Goal: Task Accomplishment & Management: Use online tool/utility

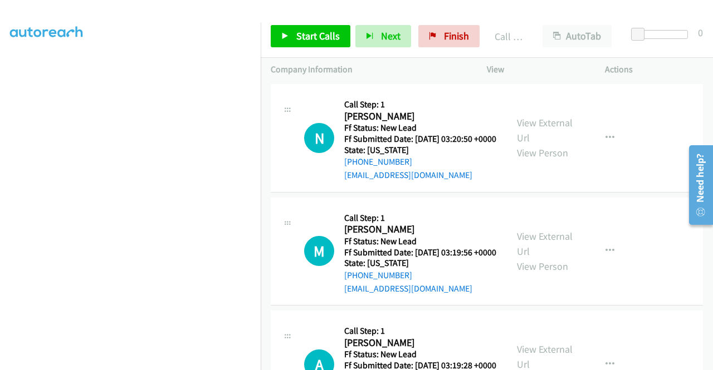
scroll to position [1337, 0]
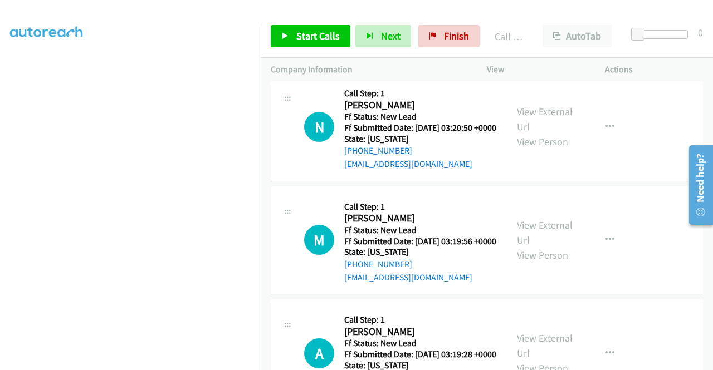
click at [648, 151] on td "N Callback Scheduled Call Step: 1 Nicole Demers America/New_York Ff Status: New…" at bounding box center [487, 128] width 452 height 114
click at [539, 133] on link "View External Url" at bounding box center [545, 119] width 56 height 28
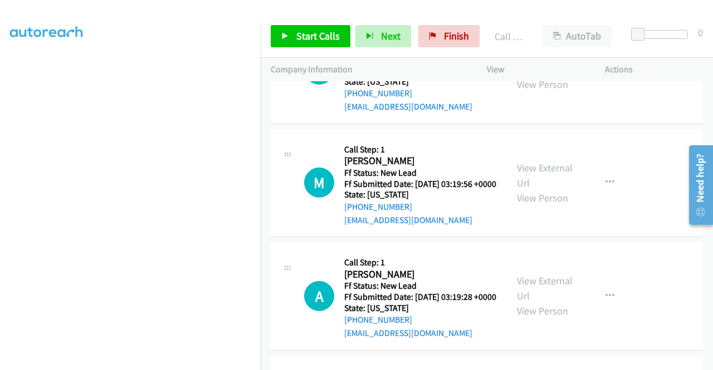
scroll to position [1448, 0]
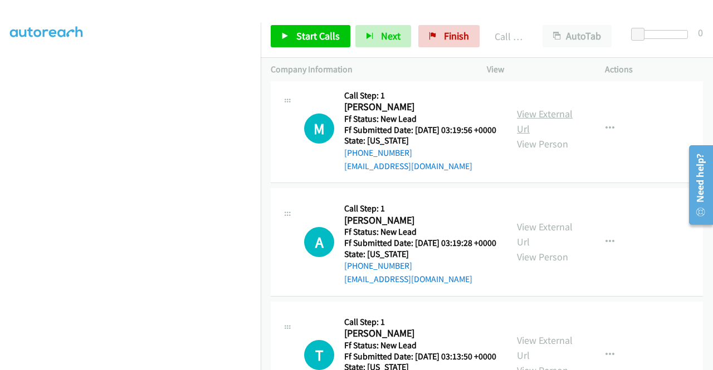
click at [544, 135] on link "View External Url" at bounding box center [545, 122] width 56 height 28
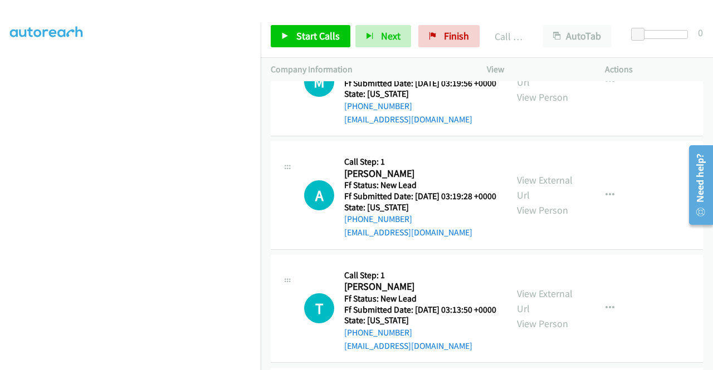
scroll to position [1560, 0]
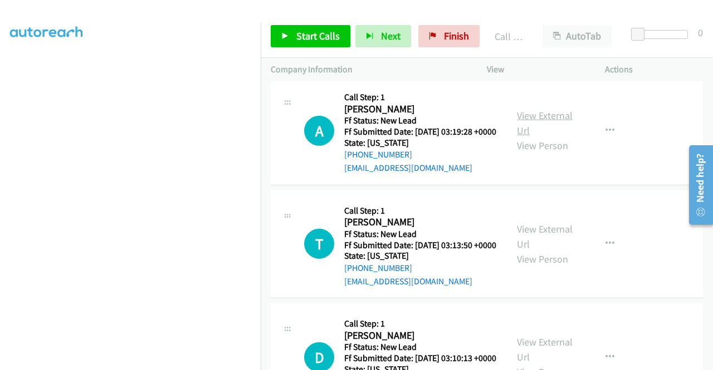
click at [553, 137] on link "View External Url" at bounding box center [545, 123] width 56 height 28
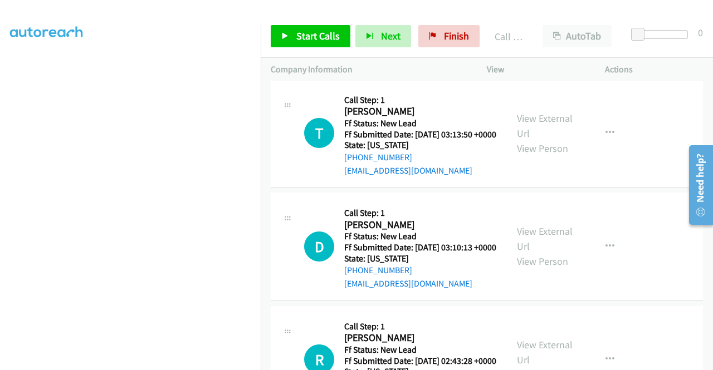
scroll to position [1671, 0]
click at [540, 139] on link "View External Url" at bounding box center [545, 125] width 56 height 28
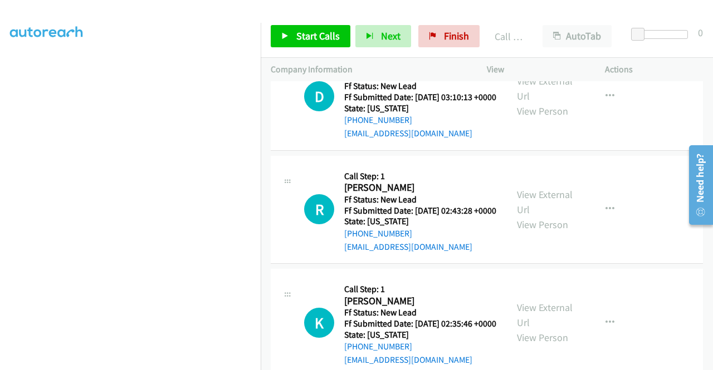
scroll to position [1838, 0]
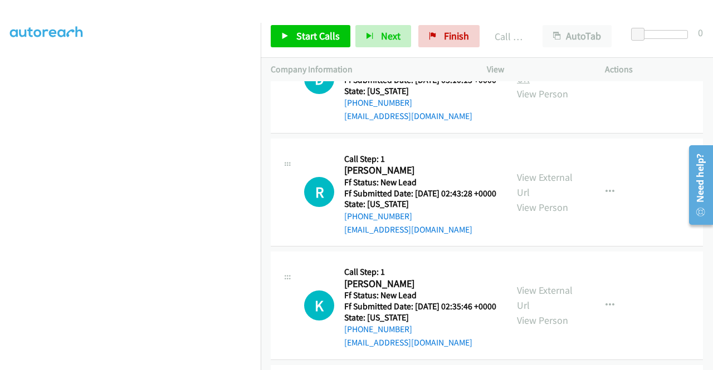
click at [549, 85] on link "View External Url" at bounding box center [545, 71] width 56 height 28
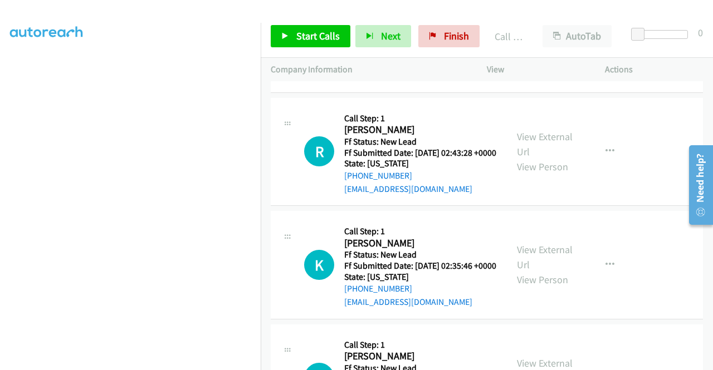
scroll to position [1894, 0]
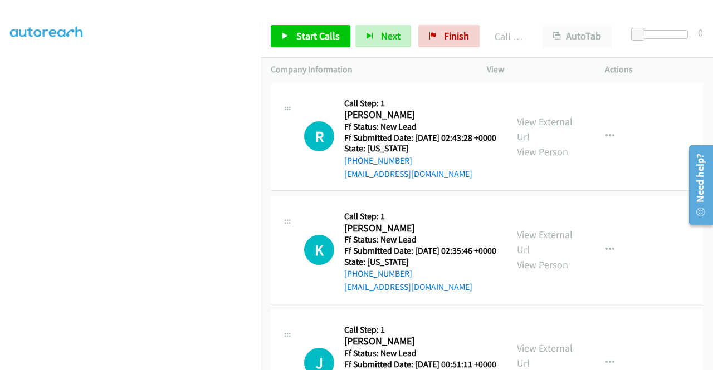
click at [526, 143] on link "View External Url" at bounding box center [545, 129] width 56 height 28
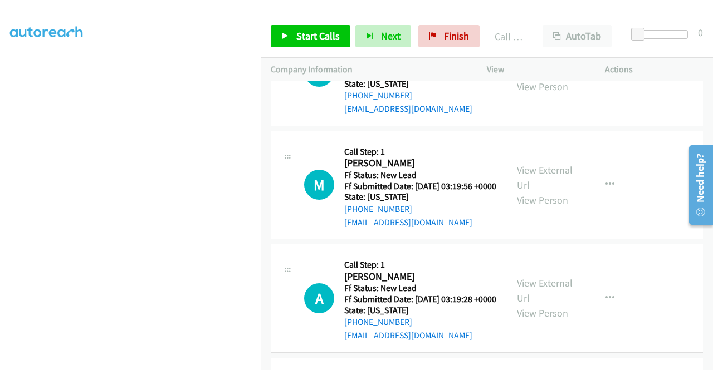
scroll to position [1337, 0]
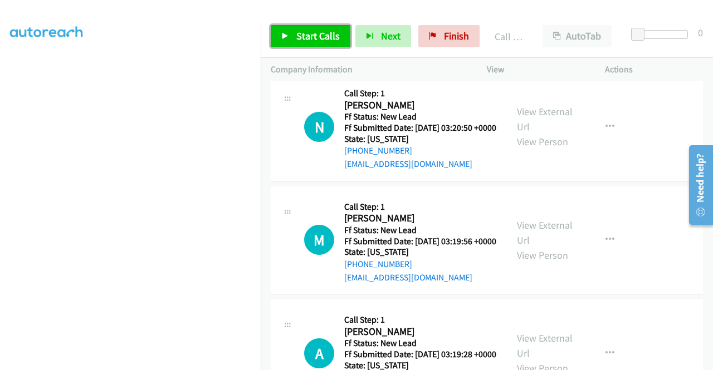
click at [320, 41] on span "Start Calls" at bounding box center [317, 36] width 43 height 13
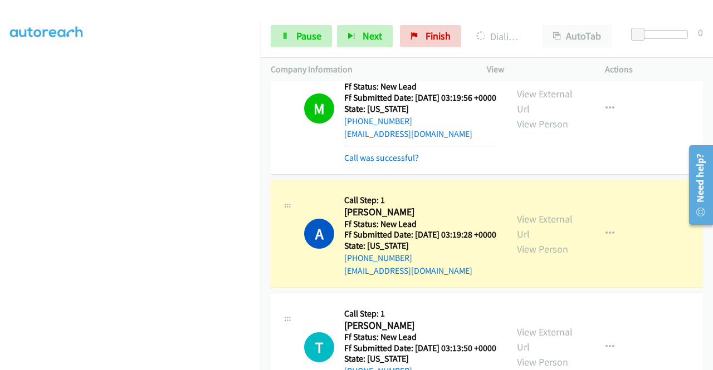
scroll to position [1615, 0]
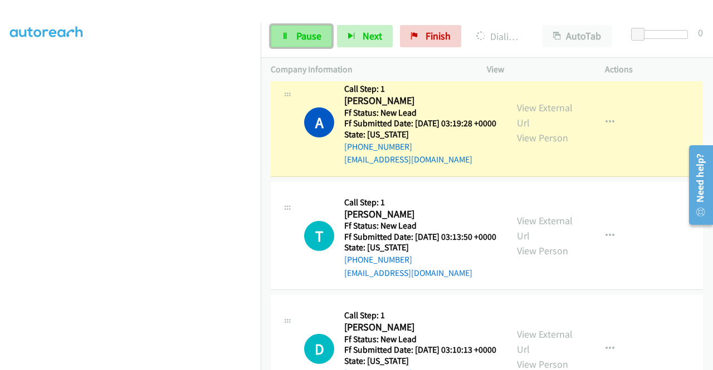
click at [310, 43] on link "Pause" at bounding box center [301, 36] width 61 height 22
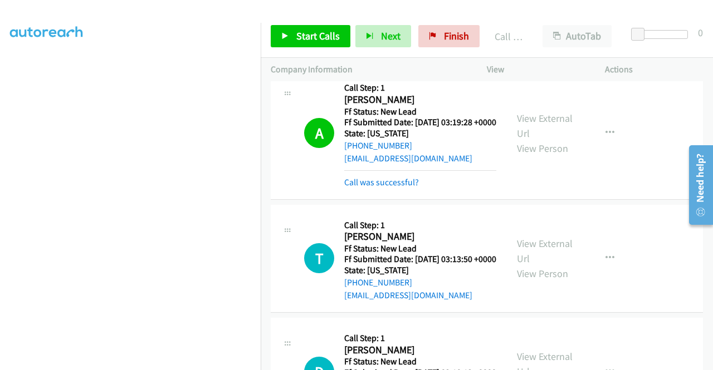
scroll to position [1671, 0]
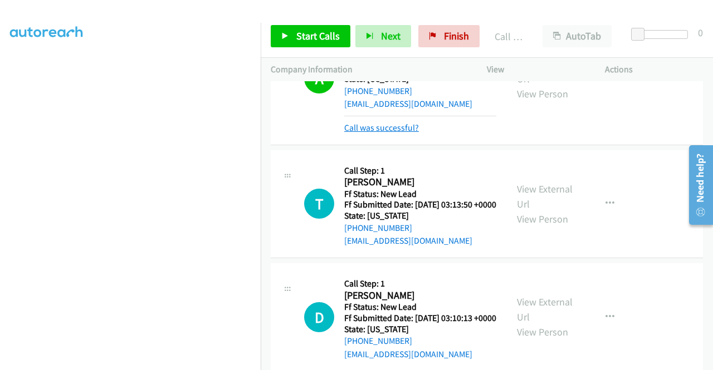
click at [401, 133] on link "Call was successful?" at bounding box center [381, 128] width 75 height 11
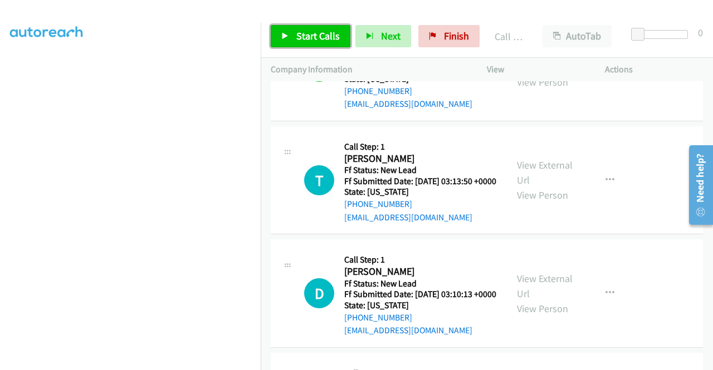
click at [311, 36] on span "Start Calls" at bounding box center [317, 36] width 43 height 13
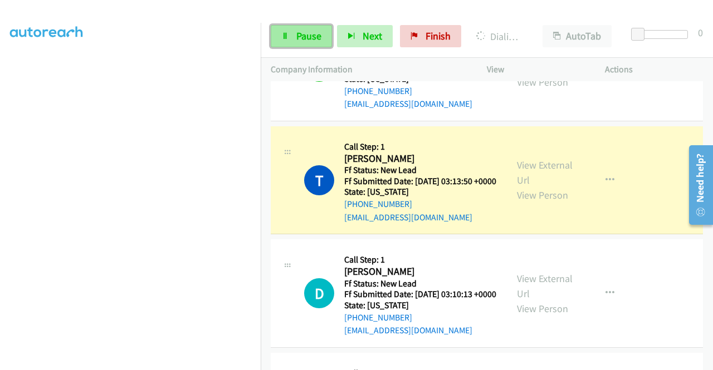
click at [302, 38] on span "Pause" at bounding box center [308, 36] width 25 height 13
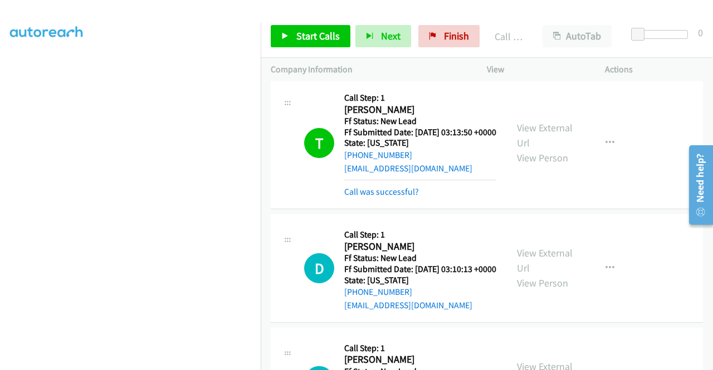
scroll to position [1782, 0]
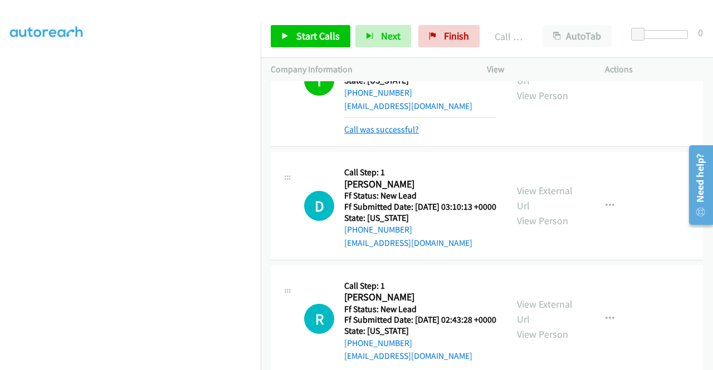
click at [391, 135] on link "Call was successful?" at bounding box center [381, 129] width 75 height 11
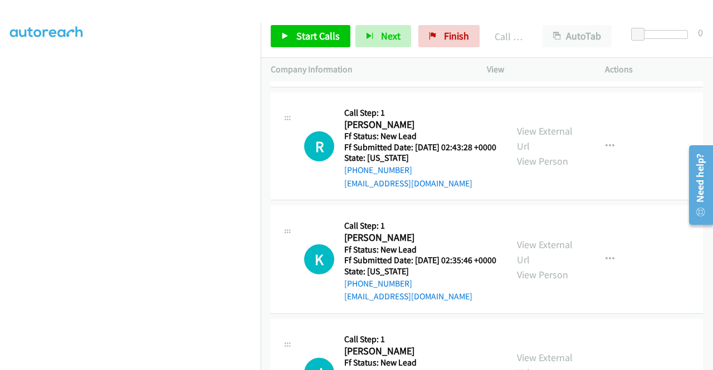
scroll to position [1950, 0]
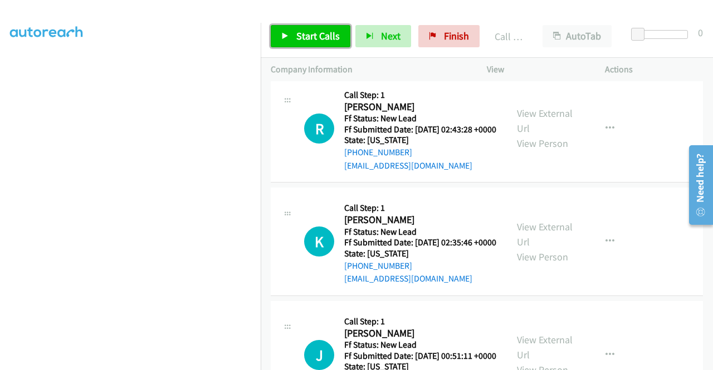
click at [324, 30] on span "Start Calls" at bounding box center [317, 36] width 43 height 13
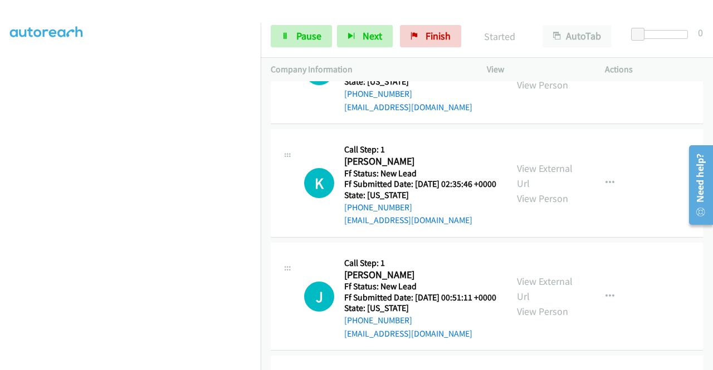
scroll to position [2061, 0]
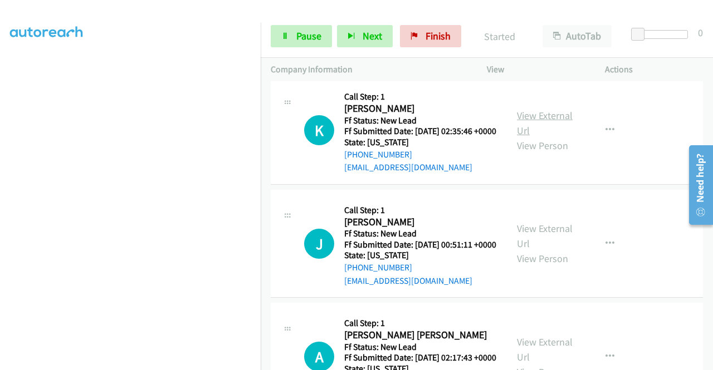
click at [545, 137] on link "View External Url" at bounding box center [545, 123] width 56 height 28
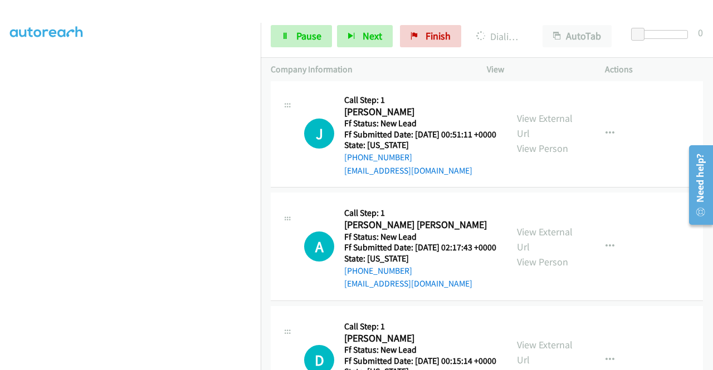
scroll to position [2172, 0]
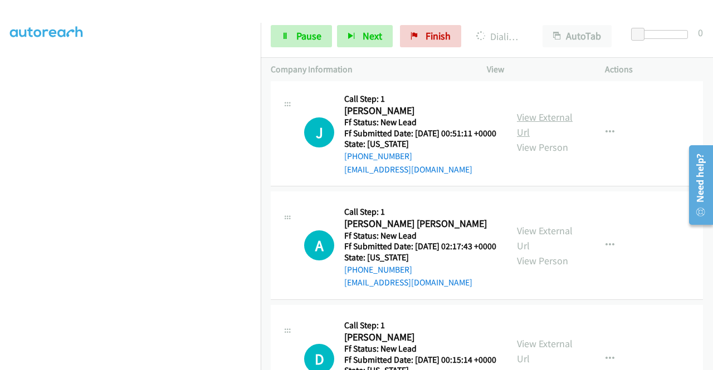
click at [534, 139] on link "View External Url" at bounding box center [545, 125] width 56 height 28
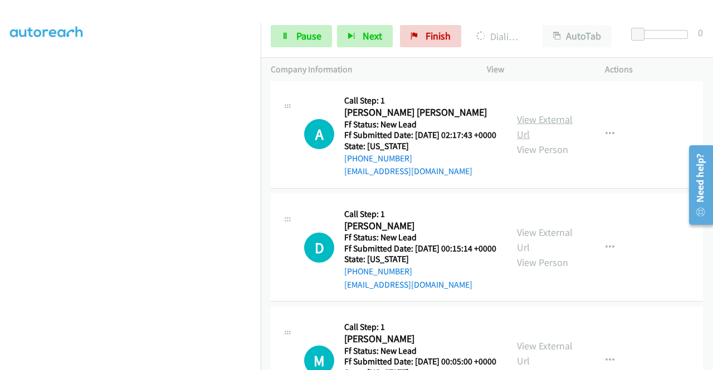
click at [558, 141] on link "View External Url" at bounding box center [545, 127] width 56 height 28
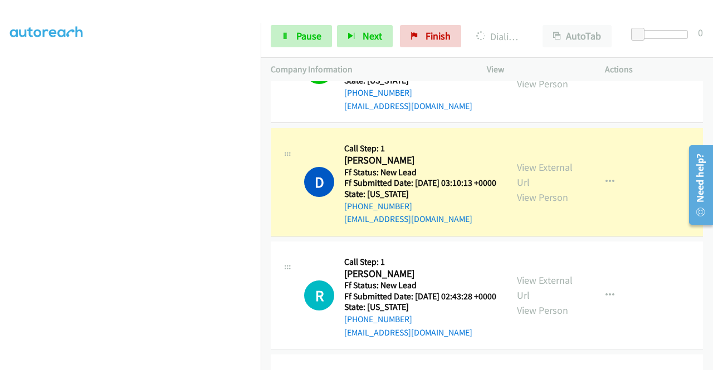
scroll to position [1838, 0]
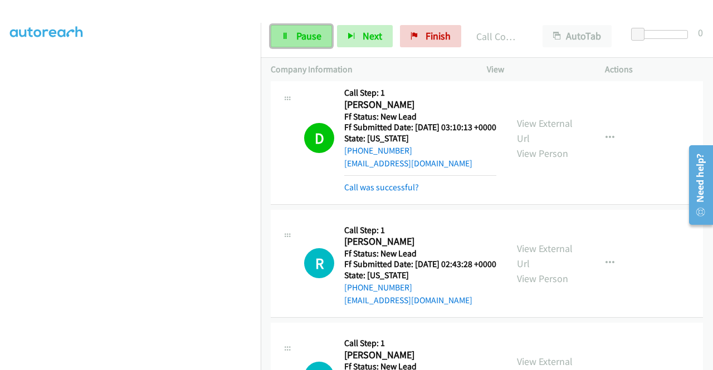
click at [312, 43] on link "Pause" at bounding box center [301, 36] width 61 height 22
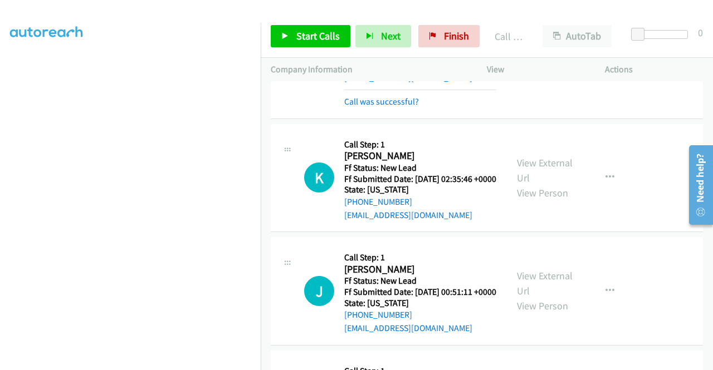
scroll to position [2117, 0]
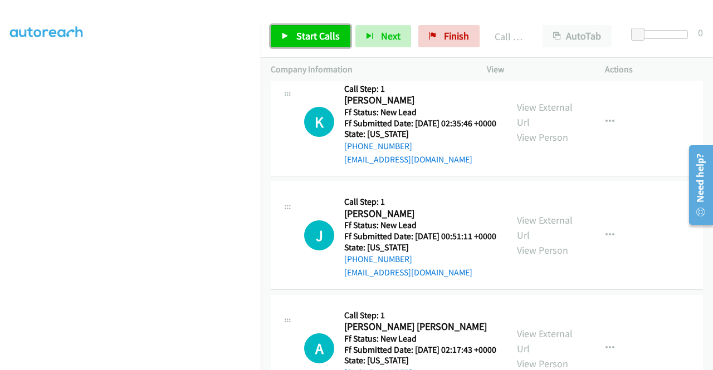
click at [298, 32] on span "Start Calls" at bounding box center [317, 36] width 43 height 13
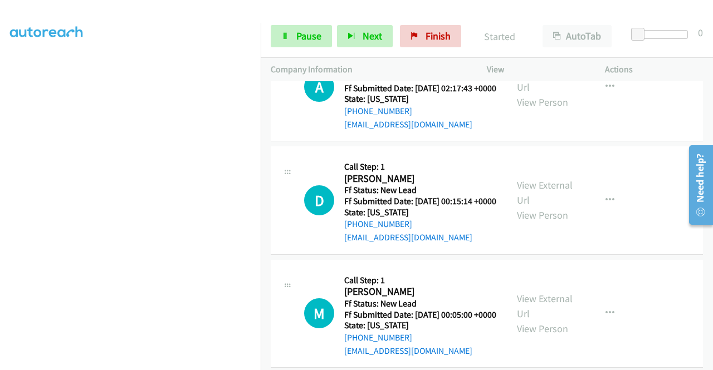
scroll to position [2395, 0]
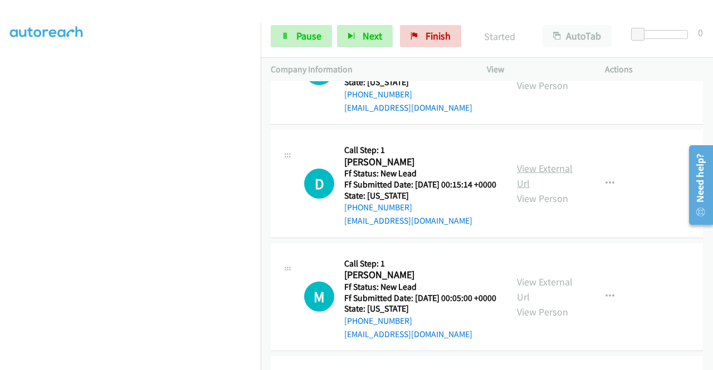
click at [550, 190] on link "View External Url" at bounding box center [545, 176] width 56 height 28
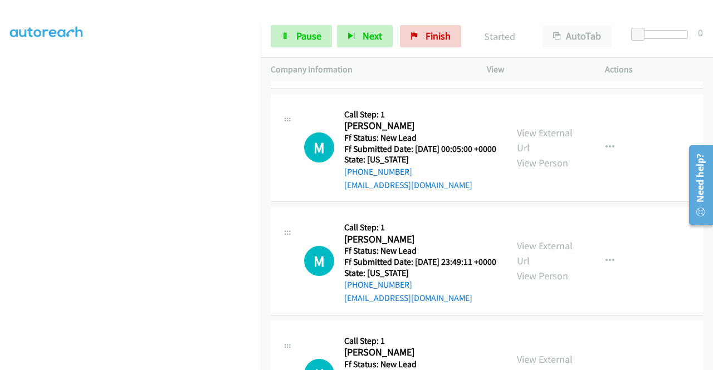
scroll to position [2562, 0]
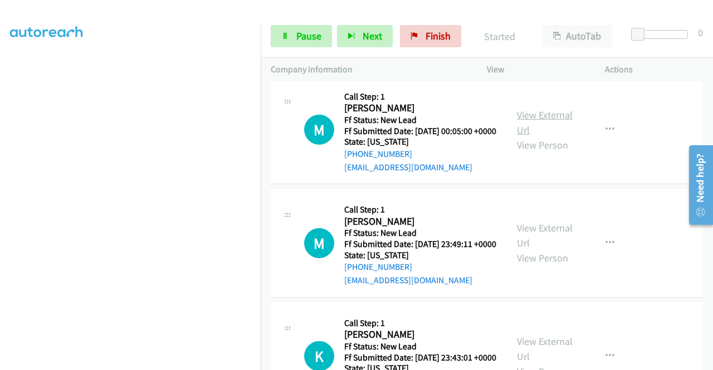
click at [530, 136] on link "View External Url" at bounding box center [545, 123] width 56 height 28
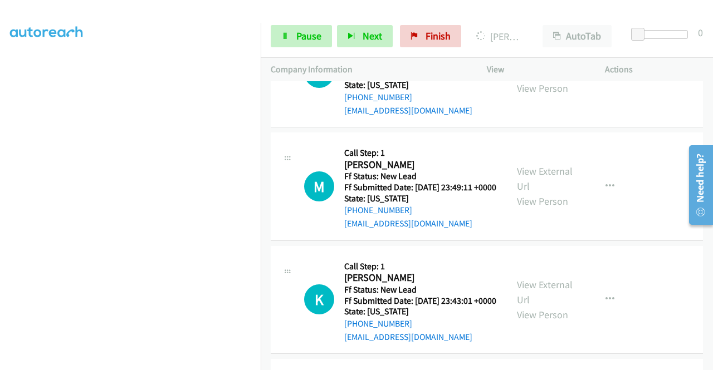
scroll to position [2674, 0]
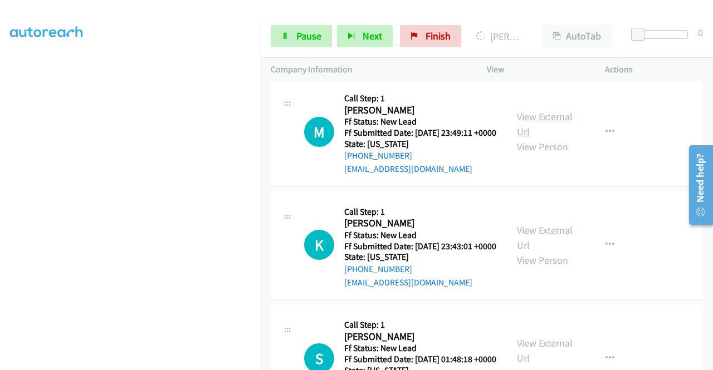
click at [530, 138] on link "View External Url" at bounding box center [545, 124] width 56 height 28
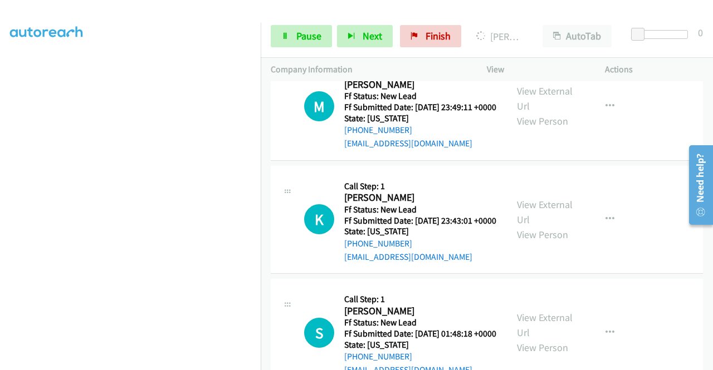
scroll to position [2785, 0]
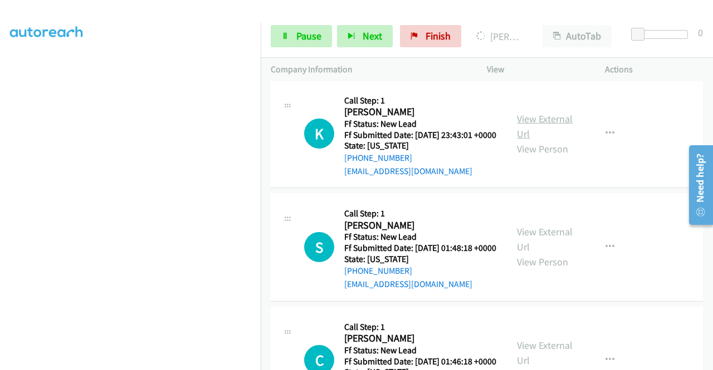
click at [560, 140] on link "View External Url" at bounding box center [545, 127] width 56 height 28
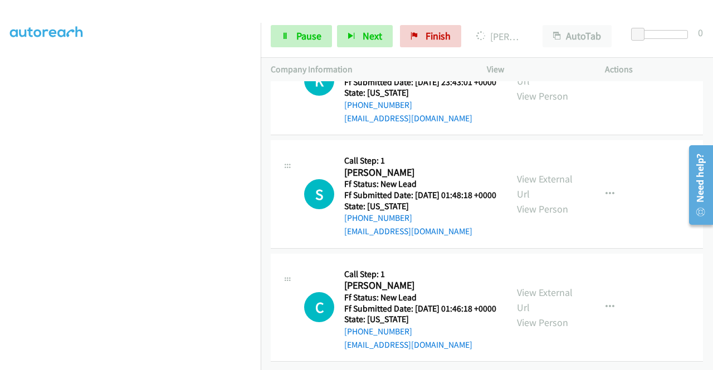
scroll to position [2897, 0]
click at [542, 201] on link "View External Url" at bounding box center [545, 187] width 56 height 28
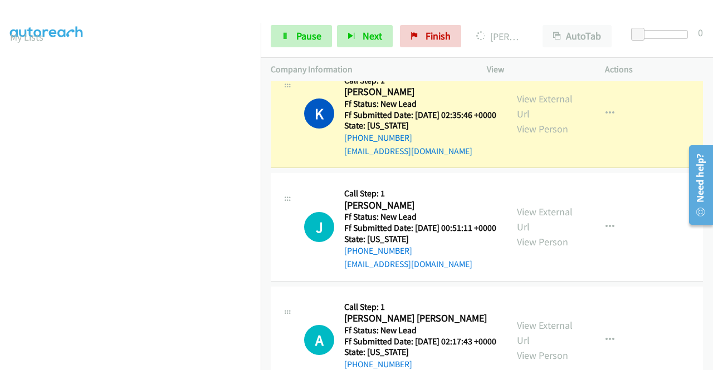
scroll to position [2117, 0]
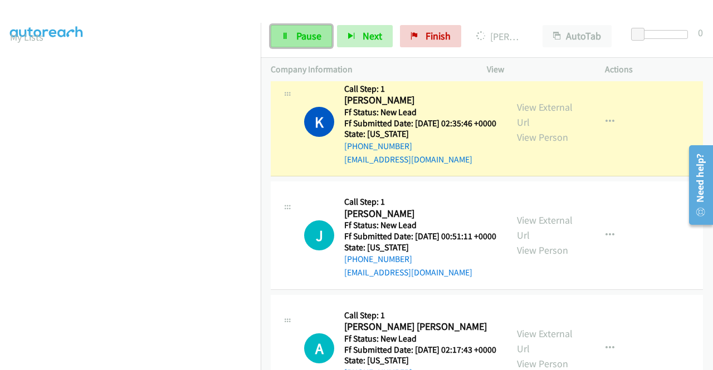
click at [301, 38] on span "Pause" at bounding box center [308, 36] width 25 height 13
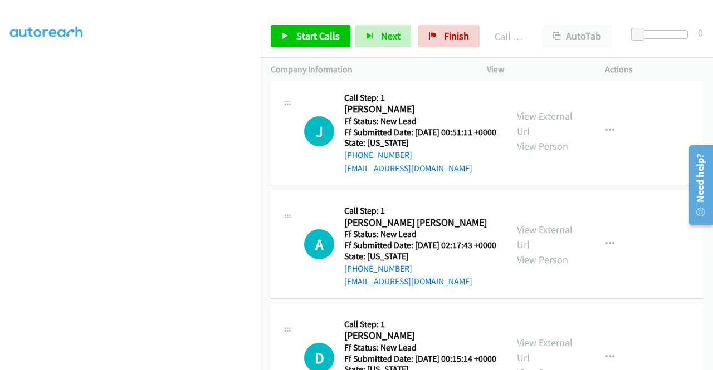
scroll to position [2228, 0]
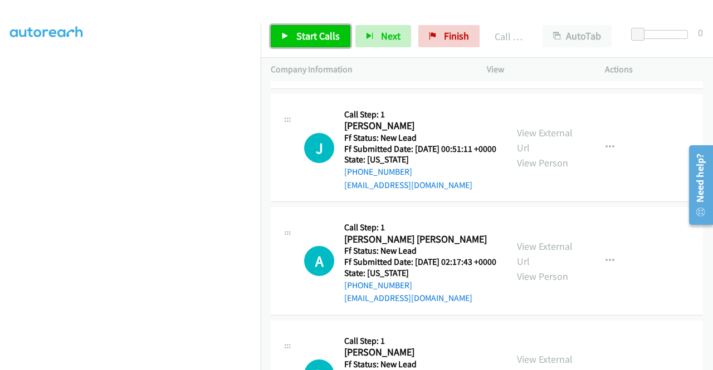
click at [320, 36] on span "Start Calls" at bounding box center [317, 36] width 43 height 13
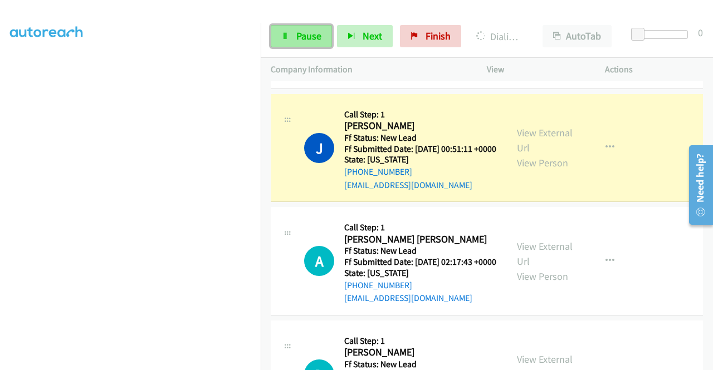
click at [289, 38] on link "Pause" at bounding box center [301, 36] width 61 height 22
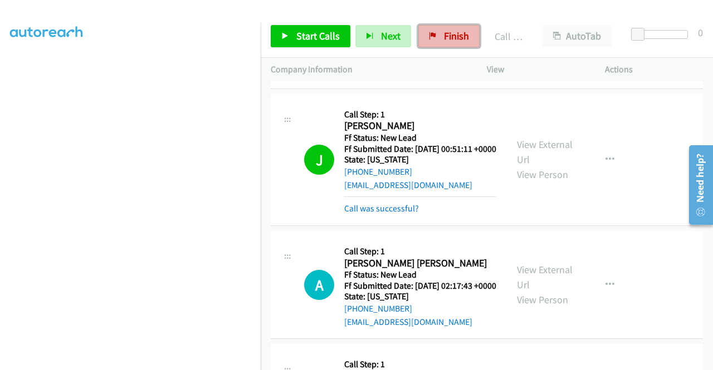
click at [444, 36] on span "Finish" at bounding box center [456, 36] width 25 height 13
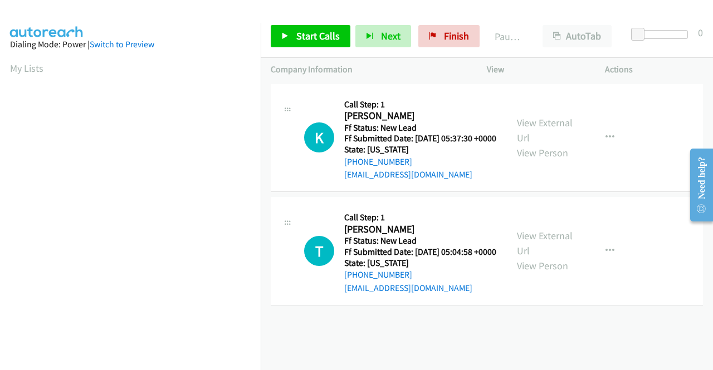
click at [665, 192] on div "K Callback Scheduled Call Step: 1 Kayci Treu America/Denver Ff Status: New Lead…" at bounding box center [487, 138] width 432 height 109
click at [557, 129] on link "View External Url" at bounding box center [545, 130] width 56 height 28
click at [541, 256] on link "View External Url" at bounding box center [545, 243] width 56 height 28
click at [329, 31] on span "Start Calls" at bounding box center [317, 36] width 43 height 13
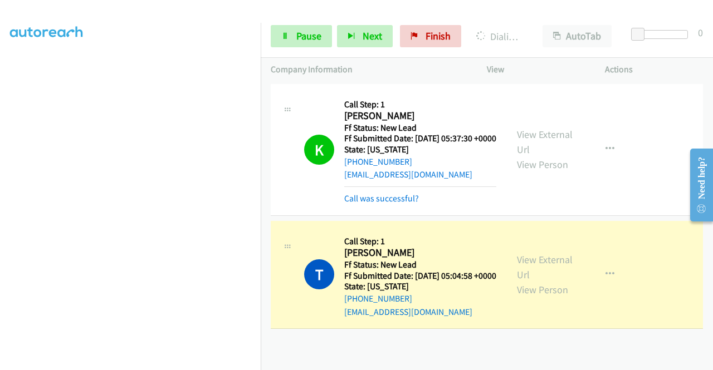
scroll to position [230, 0]
click at [566, 135] on link "View External Url" at bounding box center [545, 142] width 56 height 28
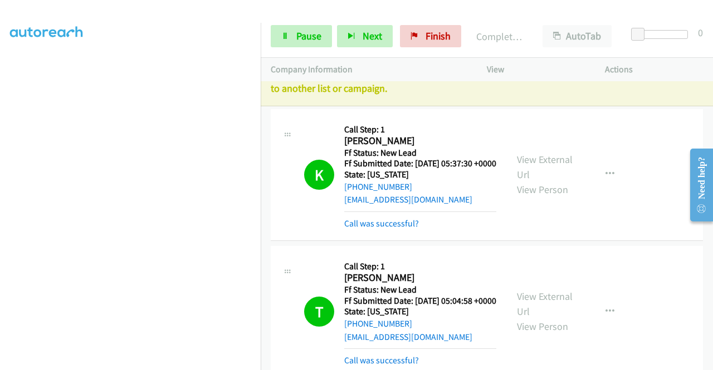
scroll to position [0, 0]
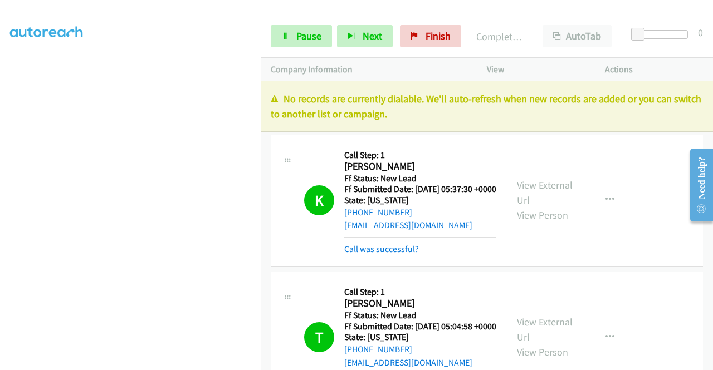
click at [437, 11] on div at bounding box center [351, 21] width 703 height 43
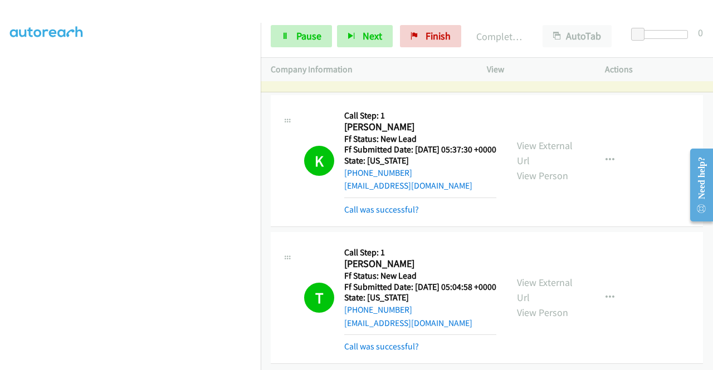
scroll to position [70, 0]
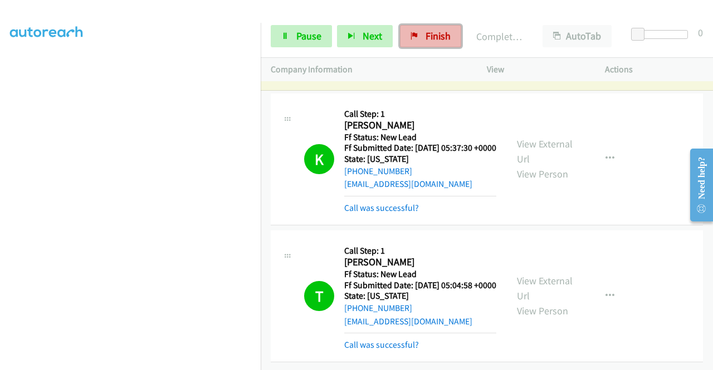
click at [429, 35] on span "Finish" at bounding box center [438, 36] width 25 height 13
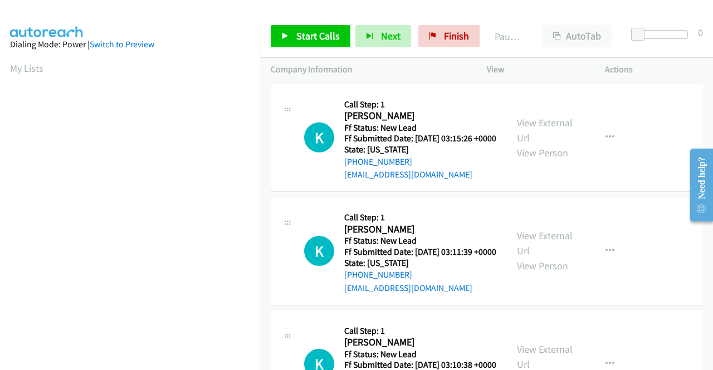
click at [626, 206] on td "K Callback Scheduled Call Step: 1 [PERSON_NAME] America/[GEOGRAPHIC_DATA] Ff St…" at bounding box center [487, 252] width 452 height 114
click at [551, 129] on link "View External Url" at bounding box center [545, 130] width 56 height 28
click at [563, 248] on link "View External Url" at bounding box center [545, 243] width 56 height 28
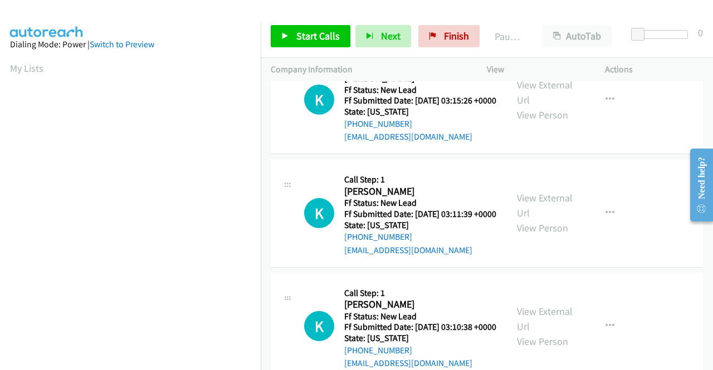
scroll to position [56, 0]
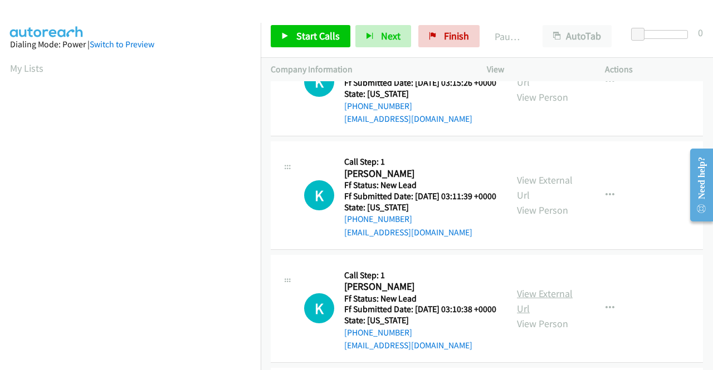
click at [558, 315] on link "View External Url" at bounding box center [545, 301] width 56 height 28
click at [326, 35] on span "Start Calls" at bounding box center [317, 36] width 43 height 13
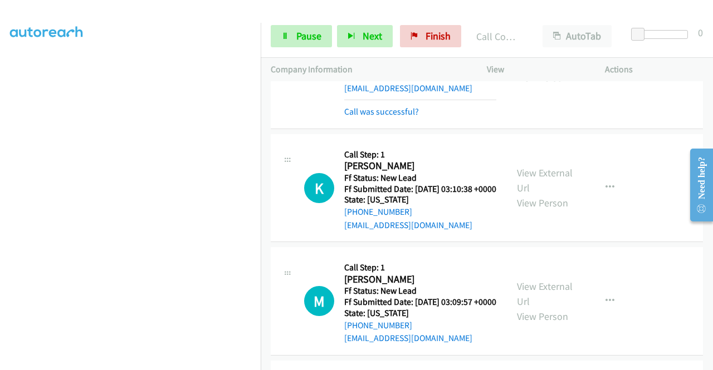
scroll to position [279, 0]
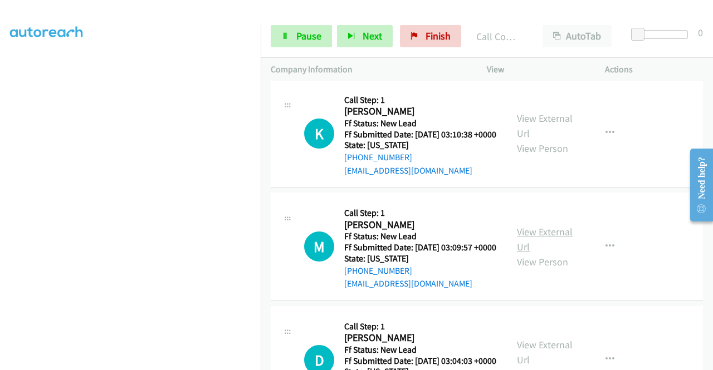
click at [559, 253] on link "View External Url" at bounding box center [545, 240] width 56 height 28
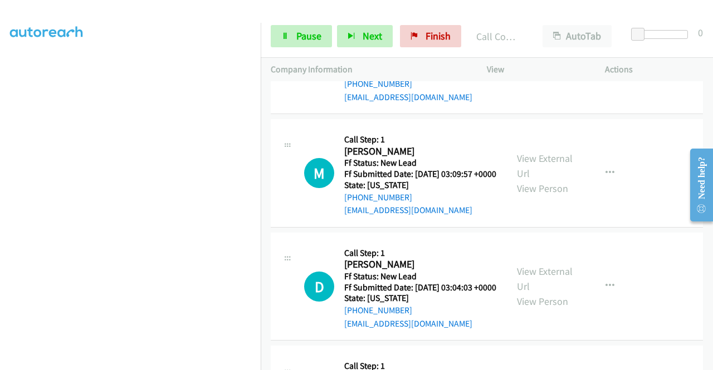
scroll to position [390, 0]
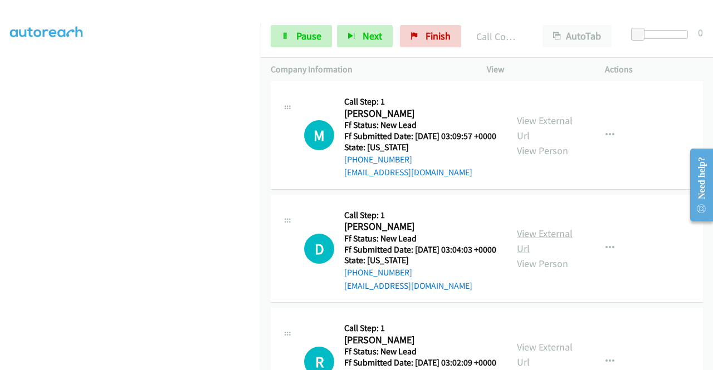
click at [559, 255] on link "View External Url" at bounding box center [545, 241] width 56 height 28
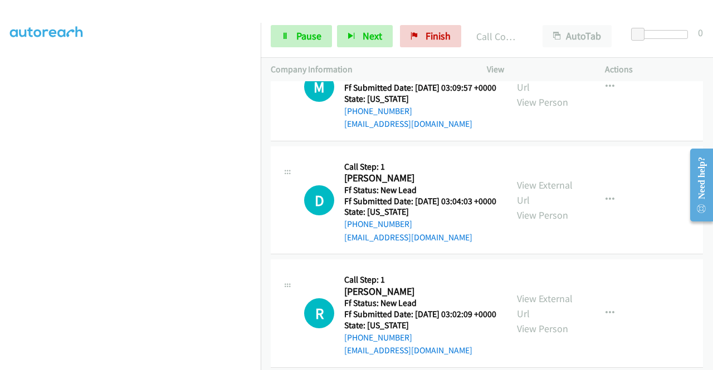
scroll to position [501, 0]
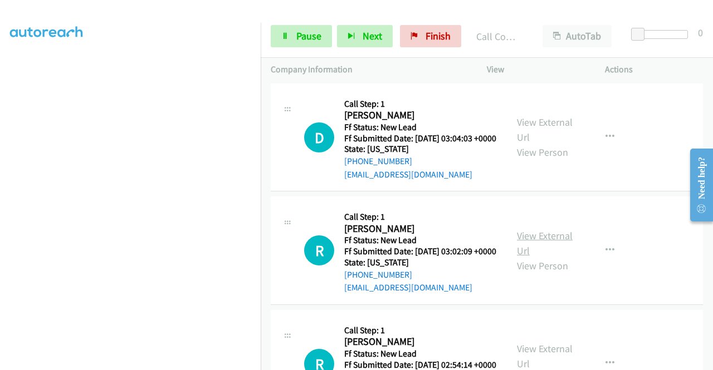
click at [553, 257] on link "View External Url" at bounding box center [545, 243] width 56 height 28
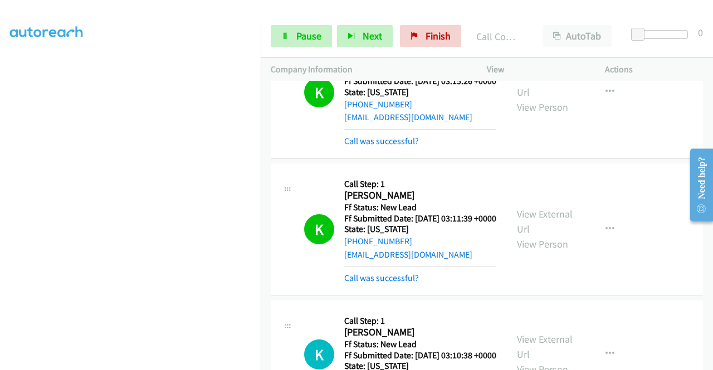
scroll to position [111, 0]
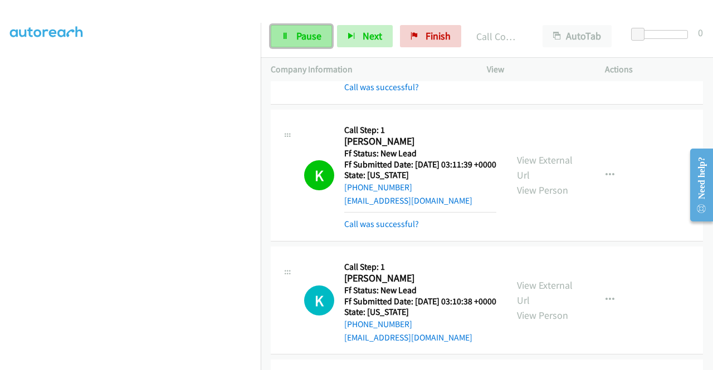
click at [277, 41] on link "Pause" at bounding box center [301, 36] width 61 height 22
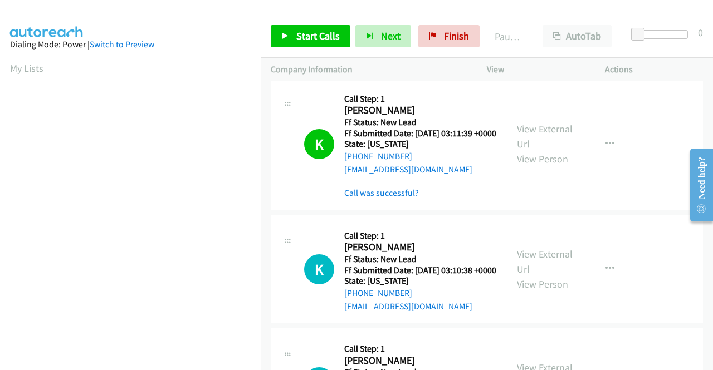
scroll to position [167, 0]
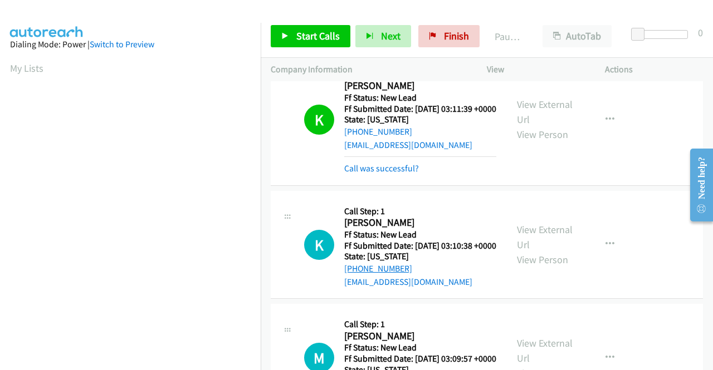
drag, startPoint x: 423, startPoint y: 295, endPoint x: 354, endPoint y: 301, distance: 69.9
click at [354, 276] on div "[PHONE_NUMBER]" at bounding box center [420, 268] width 152 height 13
copy link "[PHONE_NUMBER]"
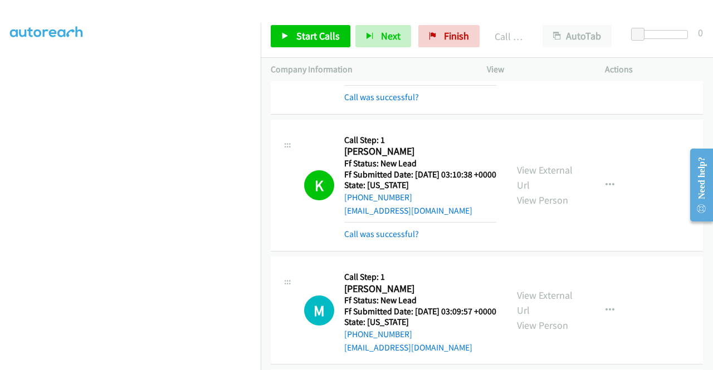
scroll to position [279, 0]
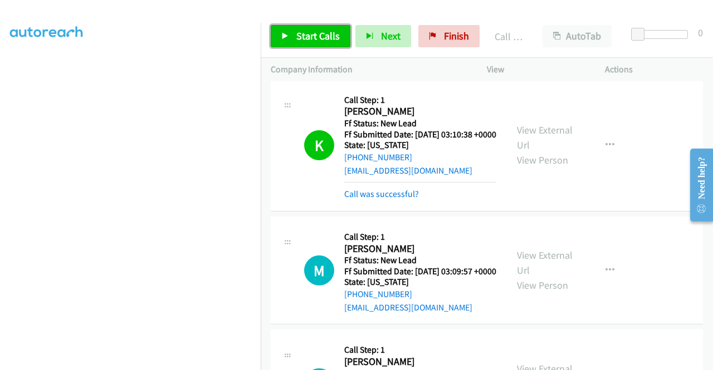
click at [315, 37] on span "Start Calls" at bounding box center [317, 36] width 43 height 13
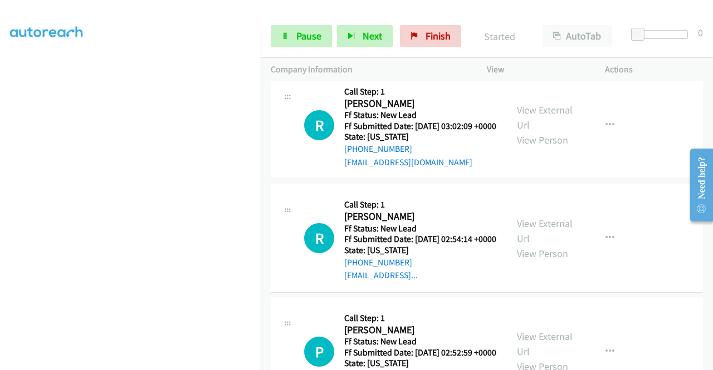
scroll to position [668, 0]
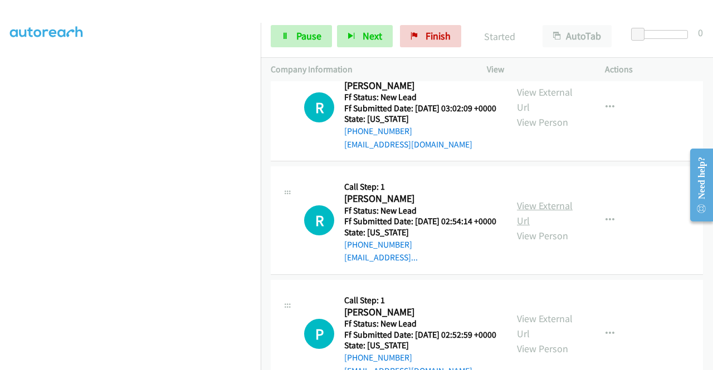
click at [541, 227] on link "View External Url" at bounding box center [545, 213] width 56 height 28
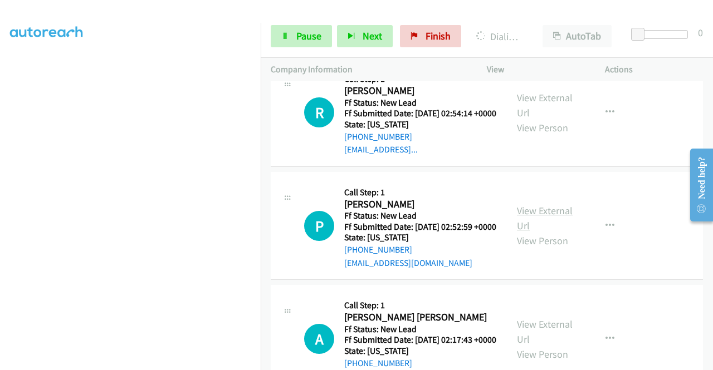
scroll to position [780, 0]
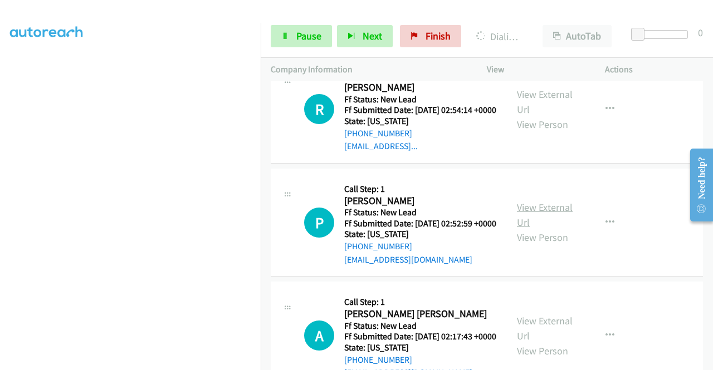
click at [545, 229] on link "View External Url" at bounding box center [545, 215] width 56 height 28
click at [321, 31] on link "Pause" at bounding box center [301, 36] width 61 height 22
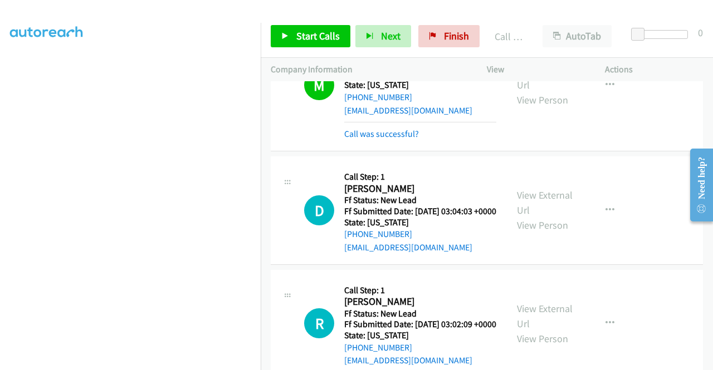
scroll to position [525, 0]
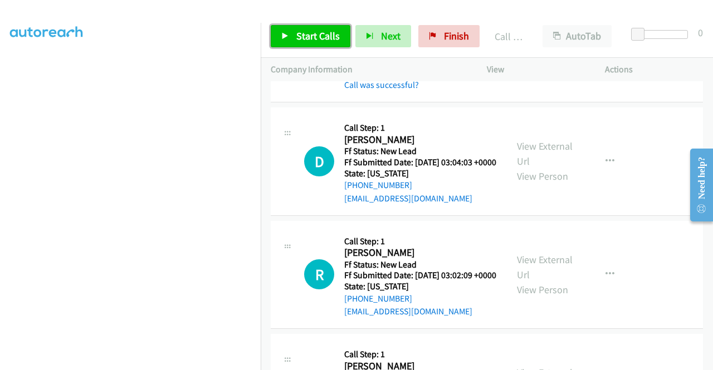
click at [304, 35] on span "Start Calls" at bounding box center [317, 36] width 43 height 13
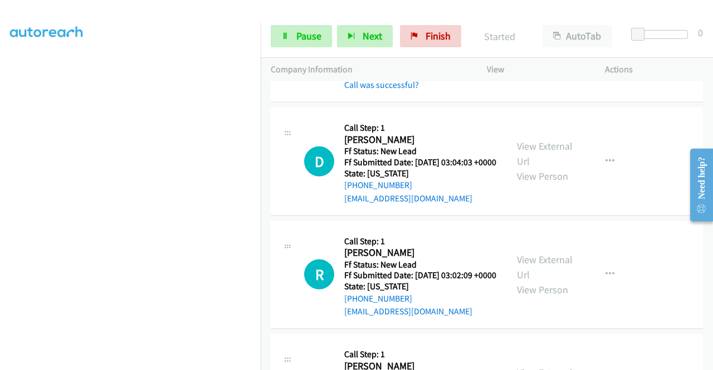
click at [622, 105] on td "M Callback Scheduled Call Step: 1 [PERSON_NAME] America/[GEOGRAPHIC_DATA] Ff St…" at bounding box center [487, 36] width 452 height 137
drag, startPoint x: 410, startPoint y: 239, endPoint x: 355, endPoint y: 240, distance: 54.6
click at [355, 192] on div "[PHONE_NUMBER]" at bounding box center [420, 185] width 152 height 13
copy link "[PHONE_NUMBER]"
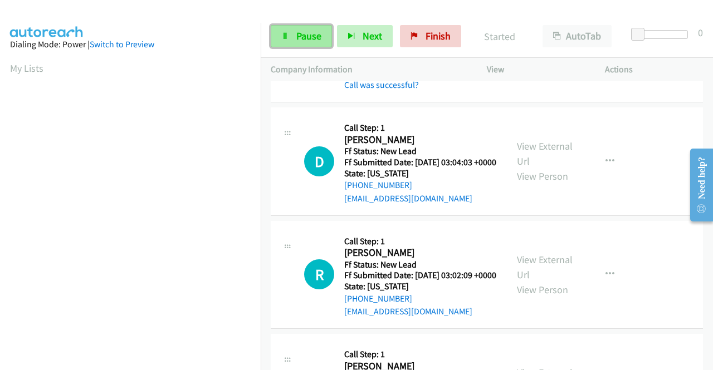
click at [306, 31] on span "Pause" at bounding box center [308, 36] width 25 height 13
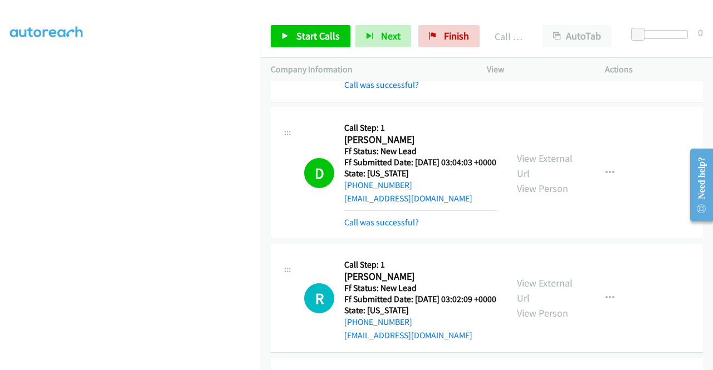
scroll to position [198, 0]
drag, startPoint x: 332, startPoint y: 36, endPoint x: 341, endPoint y: 28, distance: 12.6
click at [332, 36] on span "Start Calls" at bounding box center [317, 36] width 43 height 13
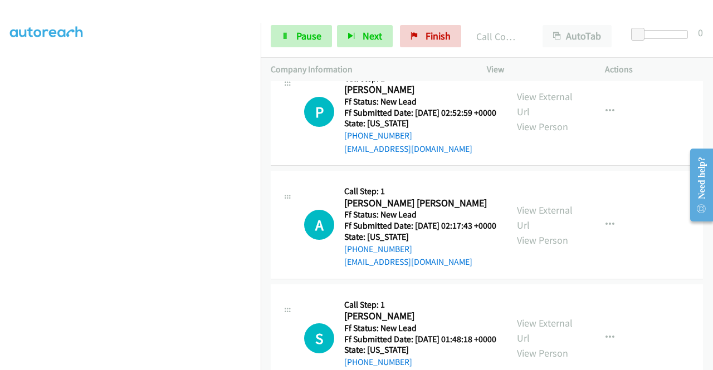
scroll to position [970, 0]
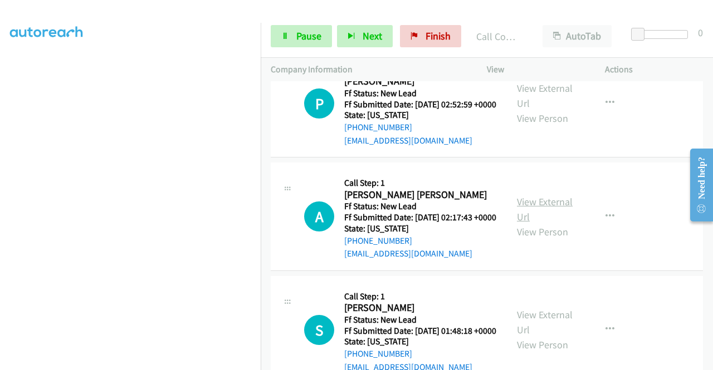
click at [540, 223] on link "View External Url" at bounding box center [545, 210] width 56 height 28
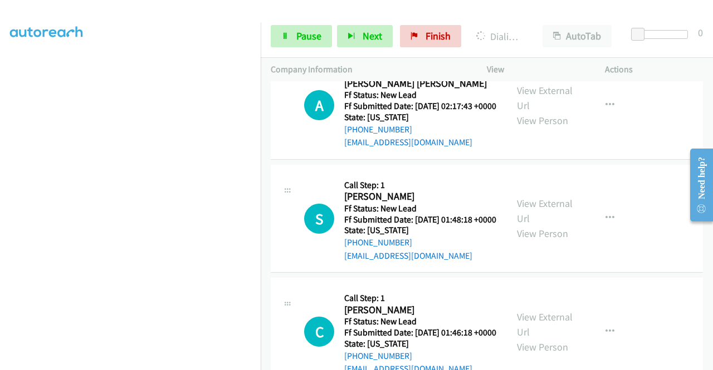
scroll to position [1082, 0]
click at [551, 225] on link "View External Url" at bounding box center [545, 211] width 56 height 28
click at [294, 31] on link "Pause" at bounding box center [301, 36] width 61 height 22
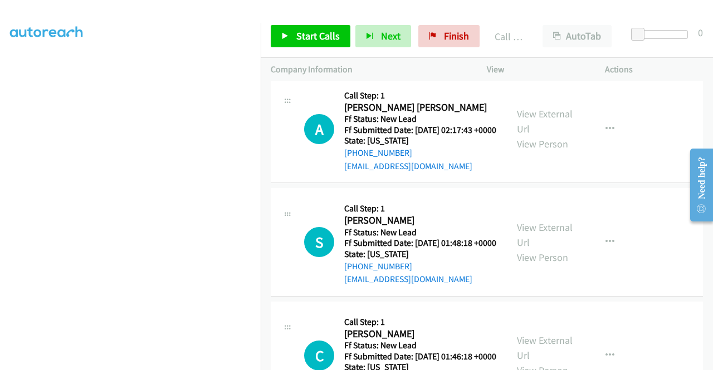
scroll to position [1105, 0]
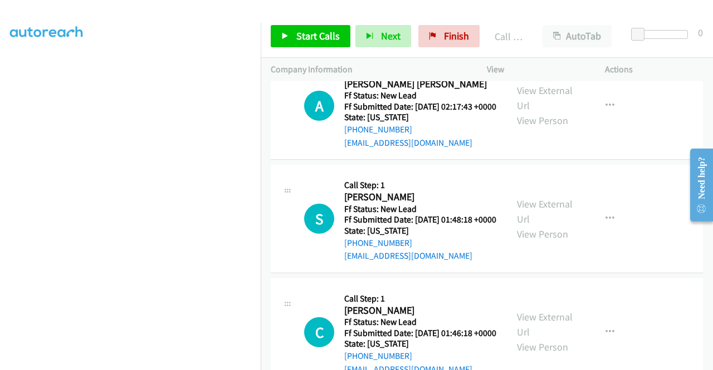
click at [660, 66] on p "Actions" at bounding box center [654, 69] width 98 height 13
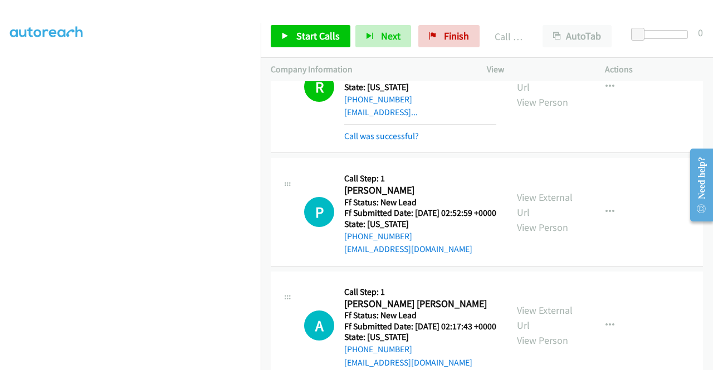
scroll to position [882, 0]
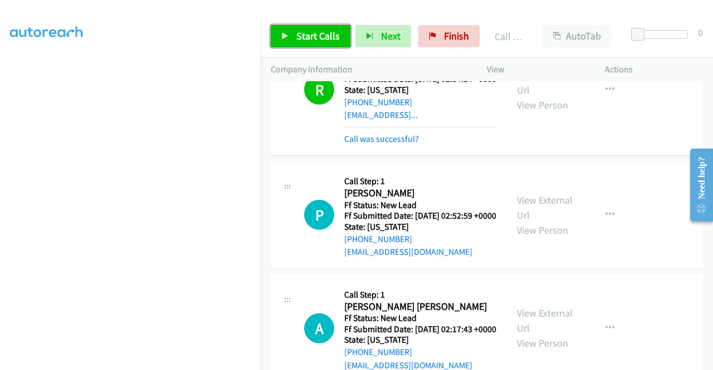
click at [315, 32] on span "Start Calls" at bounding box center [317, 36] width 43 height 13
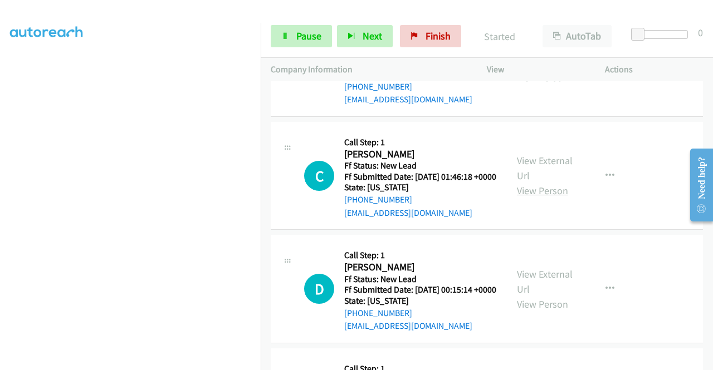
scroll to position [1272, 0]
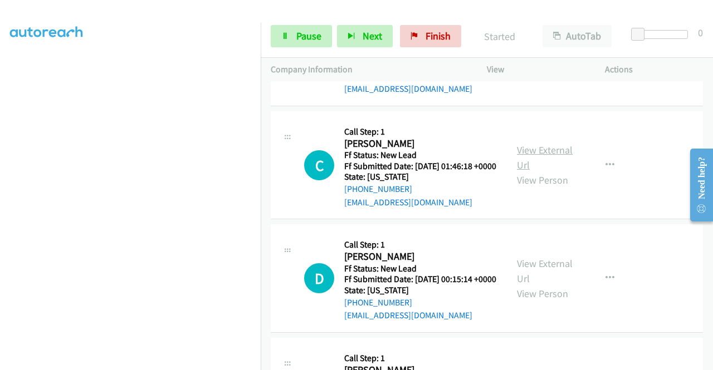
click at [535, 172] on link "View External Url" at bounding box center [545, 158] width 56 height 28
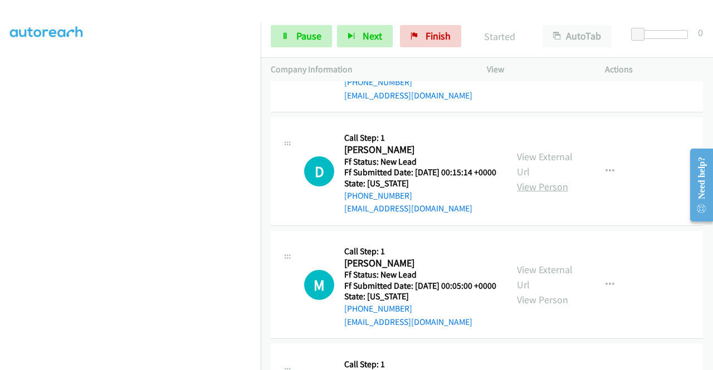
scroll to position [1384, 0]
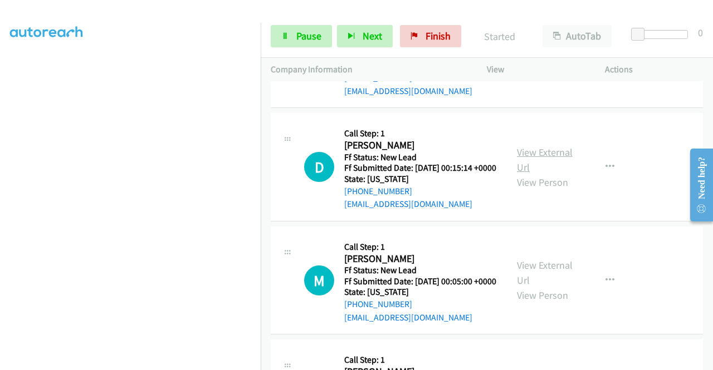
click at [533, 174] on link "View External Url" at bounding box center [545, 160] width 56 height 28
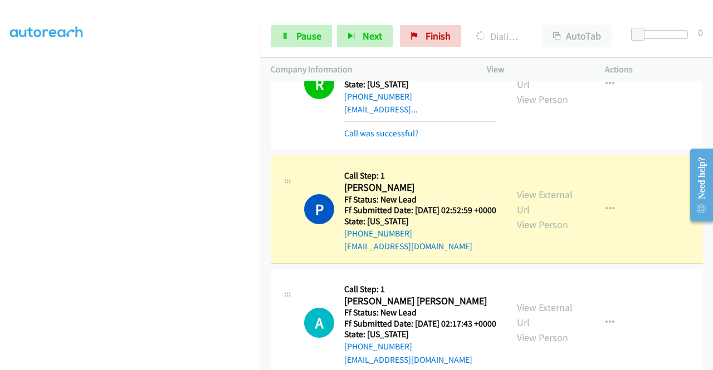
scroll to position [882, 0]
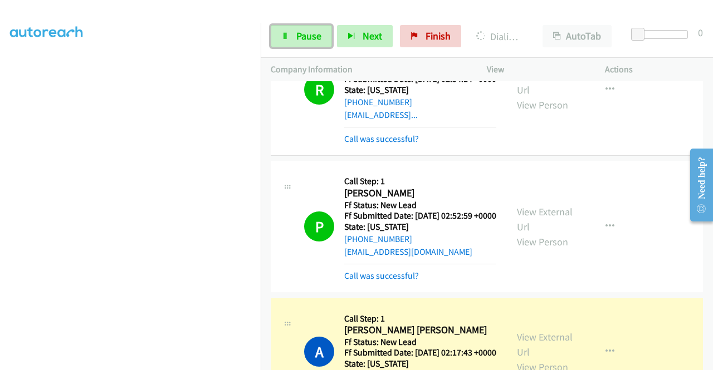
drag, startPoint x: 299, startPoint y: 27, endPoint x: 280, endPoint y: 79, distance: 55.0
click at [299, 27] on link "Pause" at bounding box center [301, 36] width 61 height 22
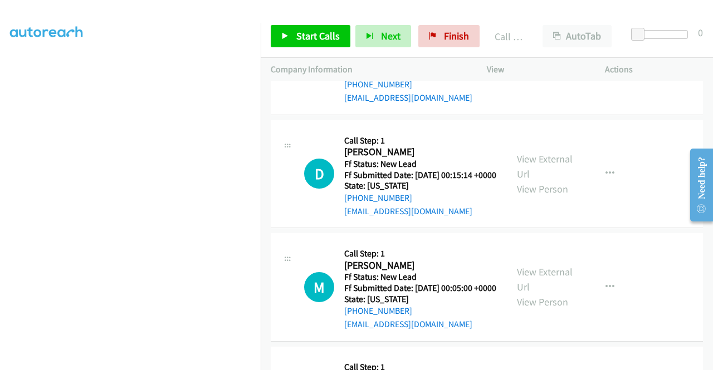
scroll to position [1495, 0]
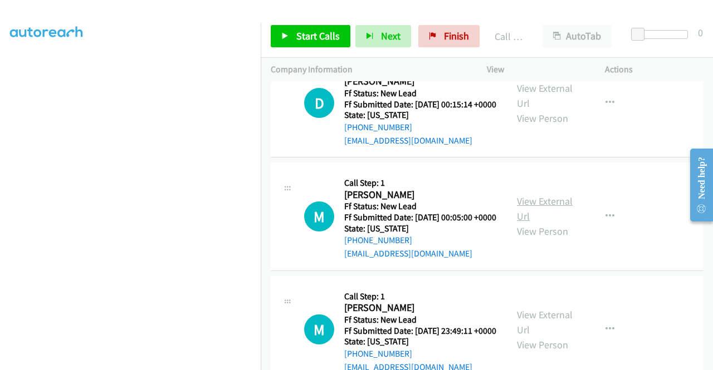
click at [563, 223] on link "View External Url" at bounding box center [545, 209] width 56 height 28
drag, startPoint x: 327, startPoint y: 22, endPoint x: 324, endPoint y: 30, distance: 8.8
click at [326, 26] on div "Start Calls Pause Next Finish Call Completed AutoTab AutoTab 0" at bounding box center [487, 36] width 452 height 43
click at [324, 31] on span "Start Calls" at bounding box center [317, 36] width 43 height 13
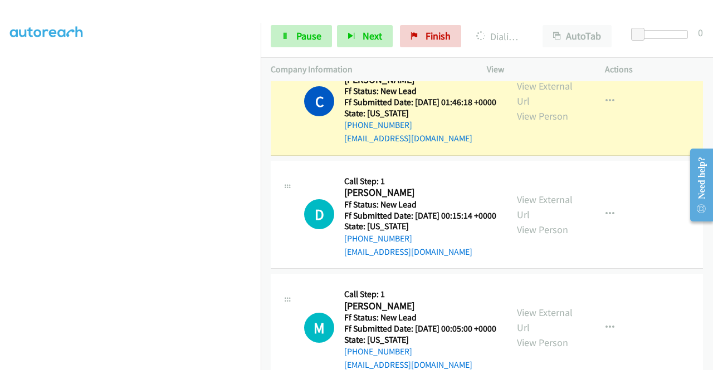
scroll to position [1328, 0]
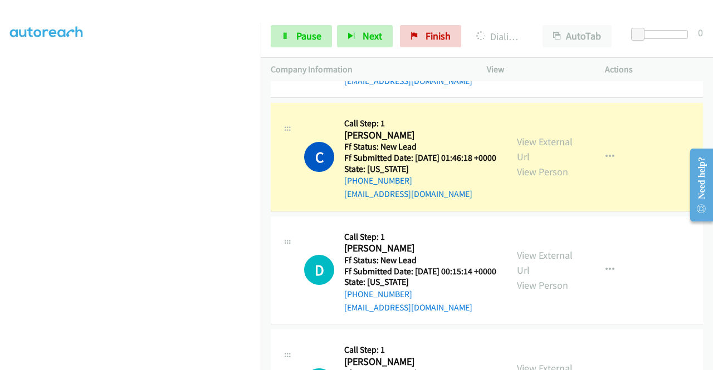
click at [299, 48] on div "Start Calls Pause Next Finish Dialing [PERSON_NAME] AutoTab AutoTab 0" at bounding box center [487, 36] width 452 height 43
click at [299, 45] on link "Pause" at bounding box center [301, 36] width 61 height 22
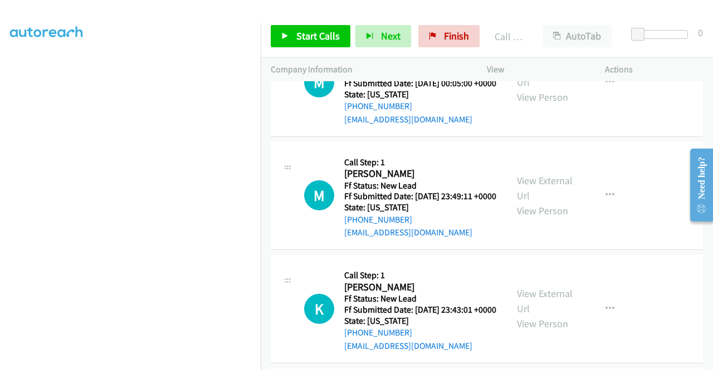
scroll to position [1718, 0]
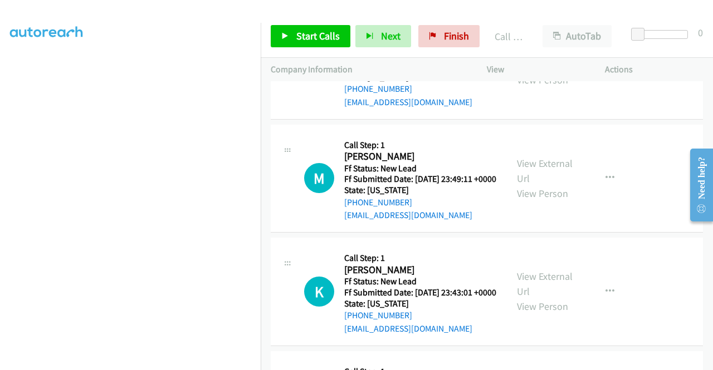
click at [553, 201] on div "View External Url View Person" at bounding box center [546, 178] width 58 height 45
click at [548, 185] on link "View External Url" at bounding box center [545, 171] width 56 height 28
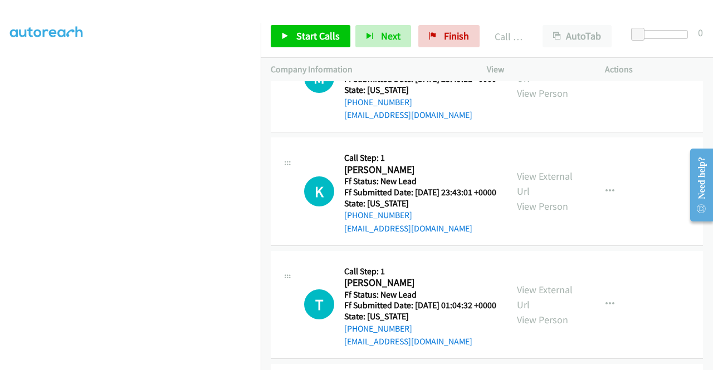
scroll to position [1885, 0]
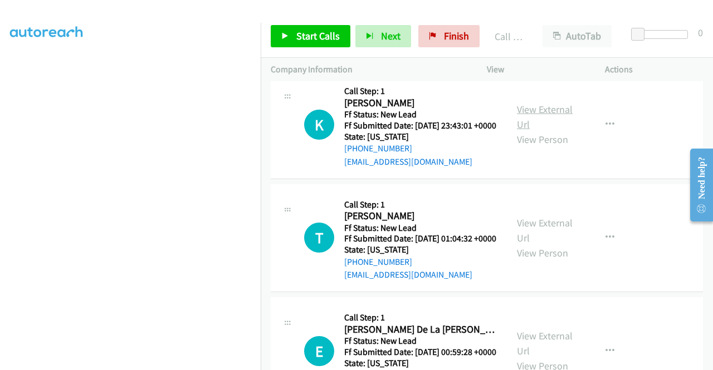
click at [538, 131] on link "View External Url" at bounding box center [545, 117] width 56 height 28
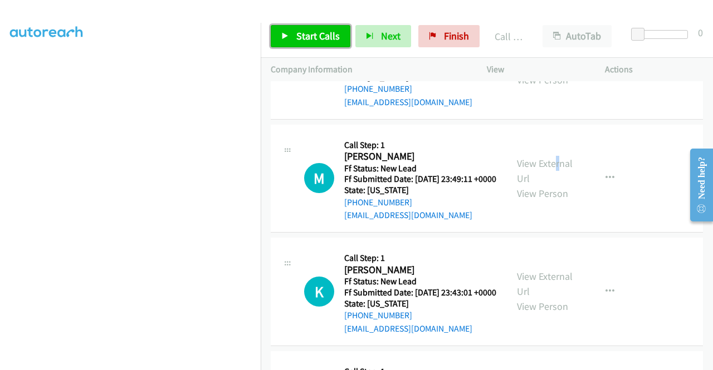
click at [328, 41] on span "Start Calls" at bounding box center [317, 36] width 43 height 13
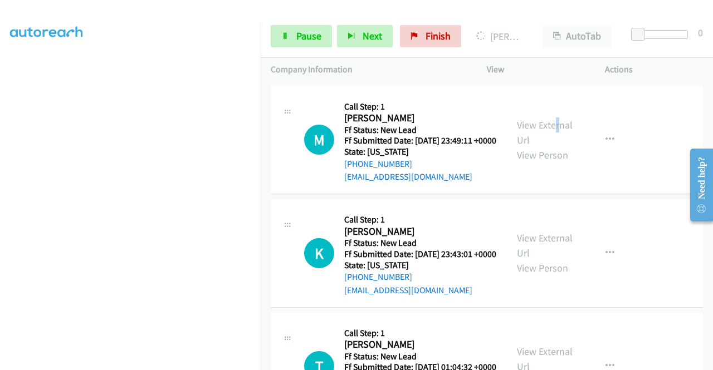
scroll to position [1774, 0]
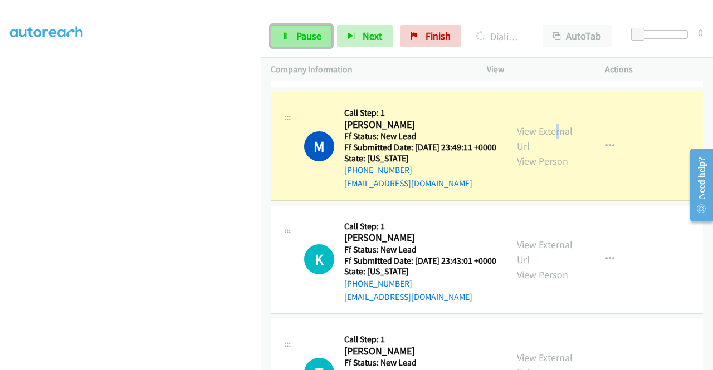
click at [315, 40] on span "Pause" at bounding box center [308, 36] width 25 height 13
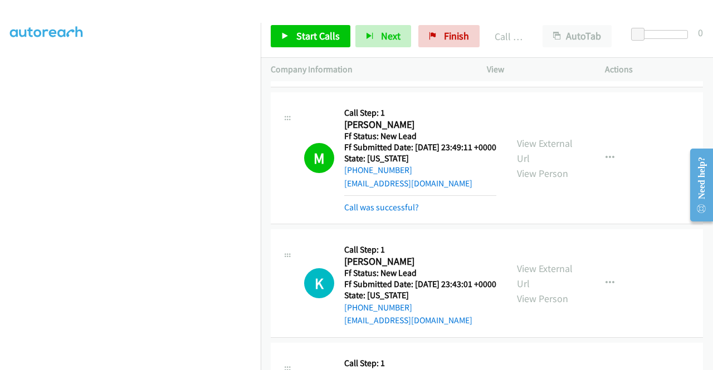
click at [310, 48] on div "Start Calls Pause Next Finish Call Completed AutoTab AutoTab 0" at bounding box center [487, 36] width 452 height 43
click at [310, 40] on span "Start Calls" at bounding box center [317, 36] width 43 height 13
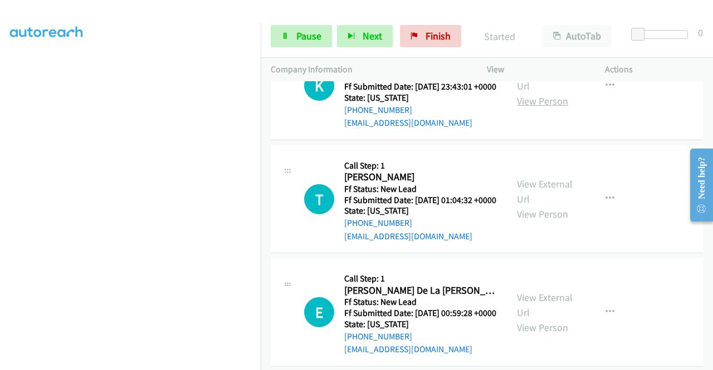
scroll to position [1996, 0]
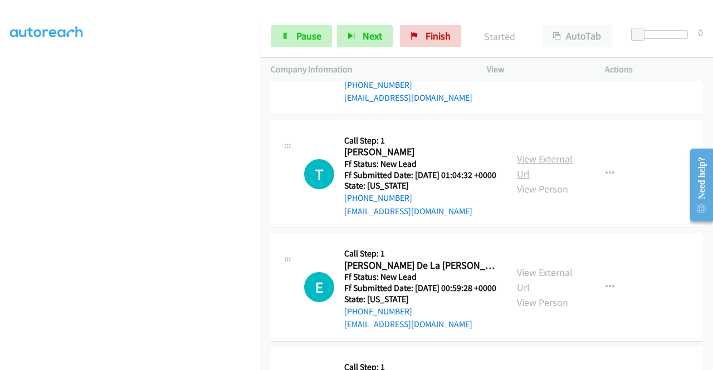
click at [548, 180] on link "View External Url" at bounding box center [545, 167] width 56 height 28
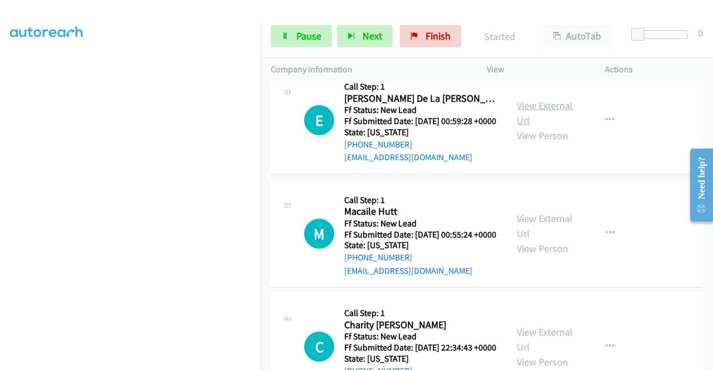
click at [558, 127] on link "View External Url" at bounding box center [545, 113] width 56 height 28
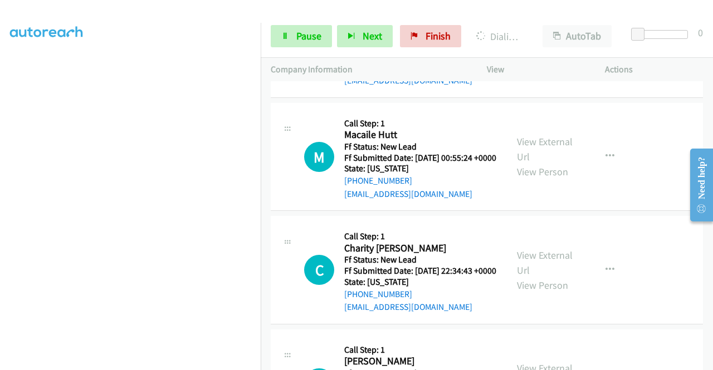
scroll to position [2275, 0]
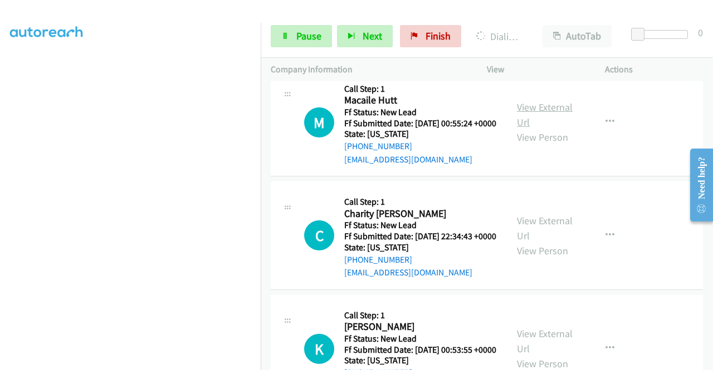
click at [555, 129] on link "View External Url" at bounding box center [545, 115] width 56 height 28
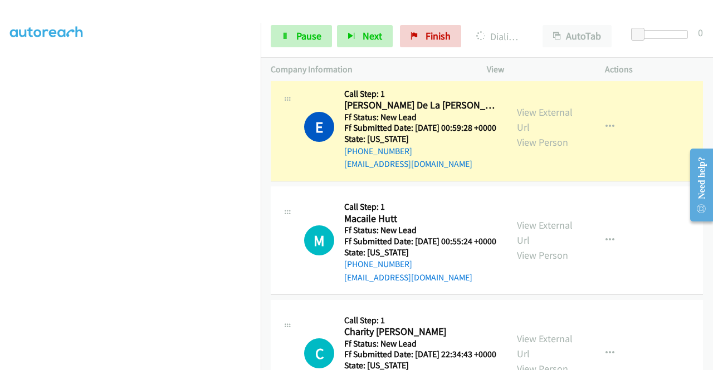
scroll to position [2219, 0]
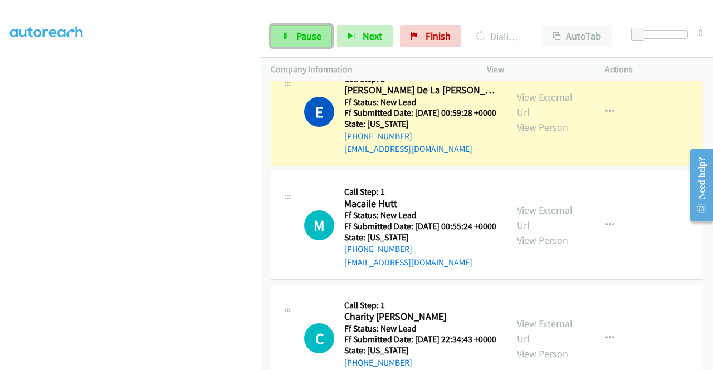
click at [297, 42] on span "Pause" at bounding box center [308, 36] width 25 height 13
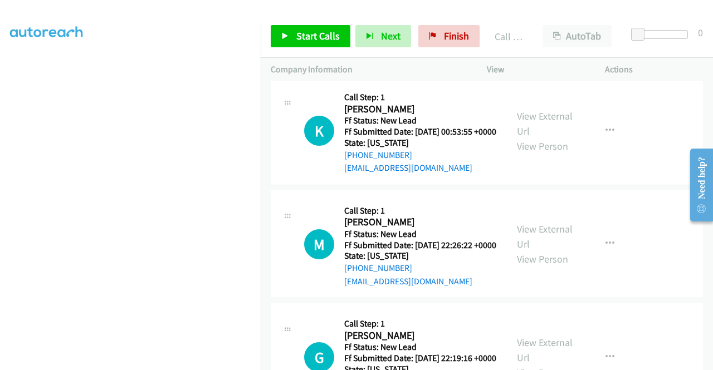
scroll to position [2609, 0]
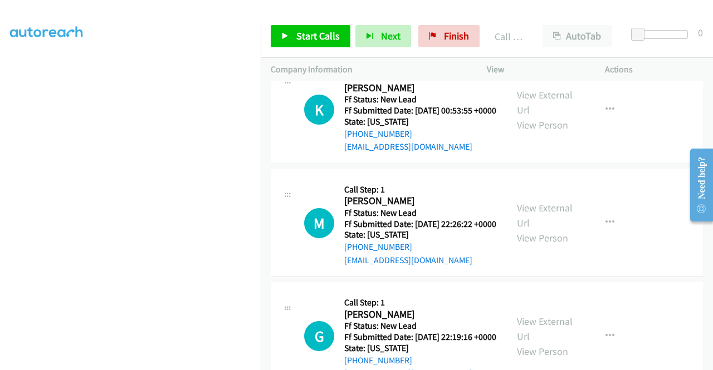
click at [559, 116] on link "View External Url" at bounding box center [545, 103] width 56 height 28
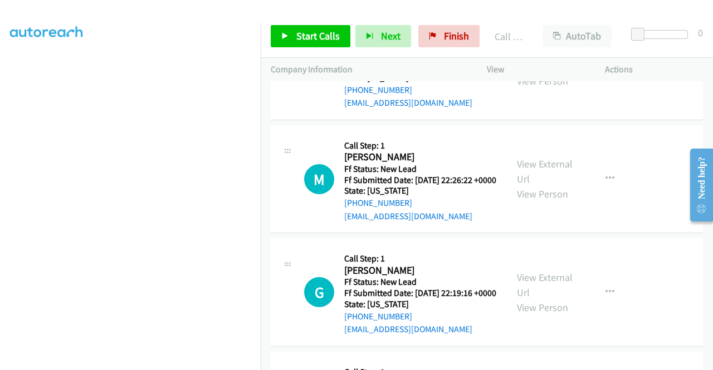
scroll to position [2721, 0]
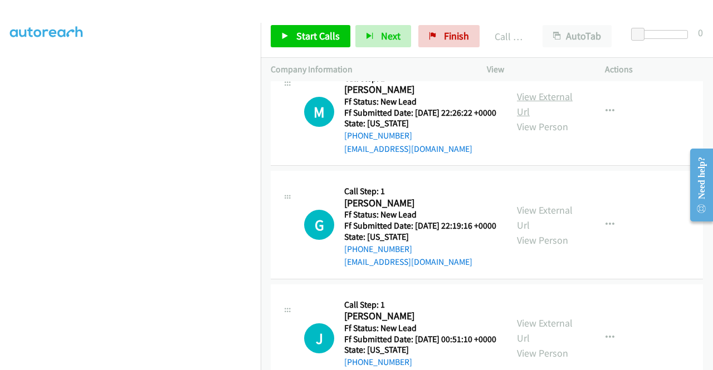
click at [539, 118] on link "View External Url" at bounding box center [545, 104] width 56 height 28
drag, startPoint x: 333, startPoint y: 28, endPoint x: 469, endPoint y: 7, distance: 137.6
click at [334, 28] on link "Start Calls" at bounding box center [311, 36] width 80 height 22
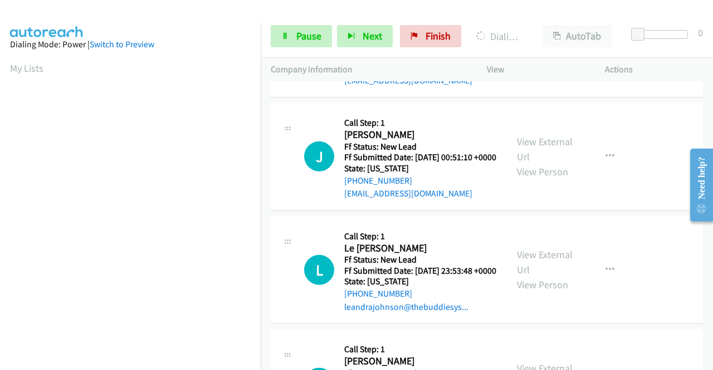
scroll to position [2943, 0]
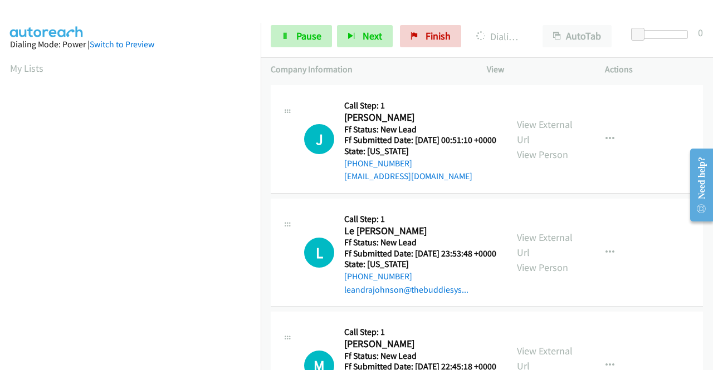
click at [552, 32] on link "View External Url" at bounding box center [545, 18] width 56 height 28
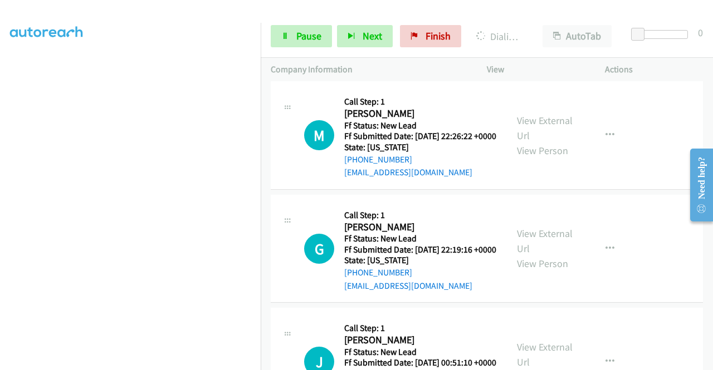
scroll to position [254, 0]
click at [315, 40] on span "Pause" at bounding box center [308, 36] width 25 height 13
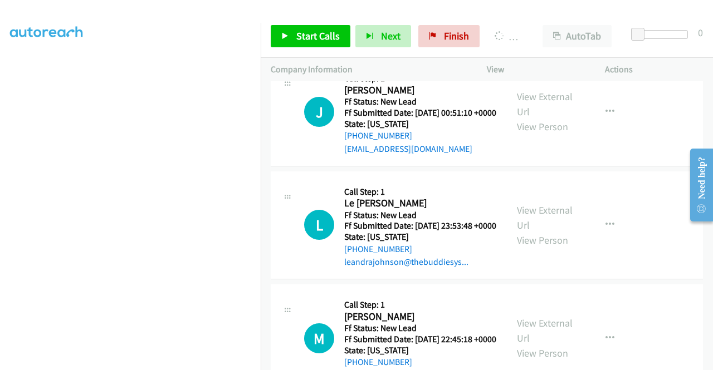
scroll to position [3055, 0]
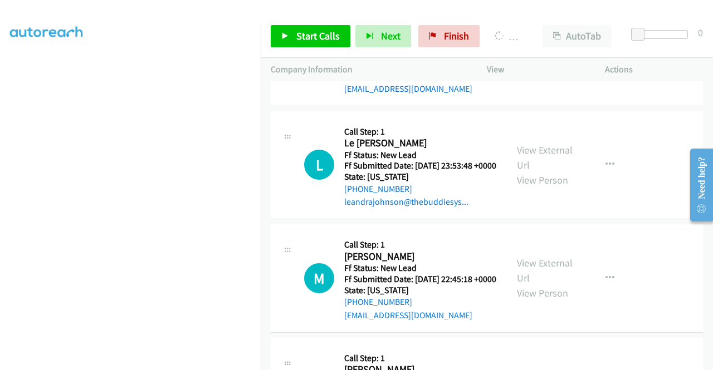
click at [544, 58] on link "View External Url" at bounding box center [545, 44] width 56 height 28
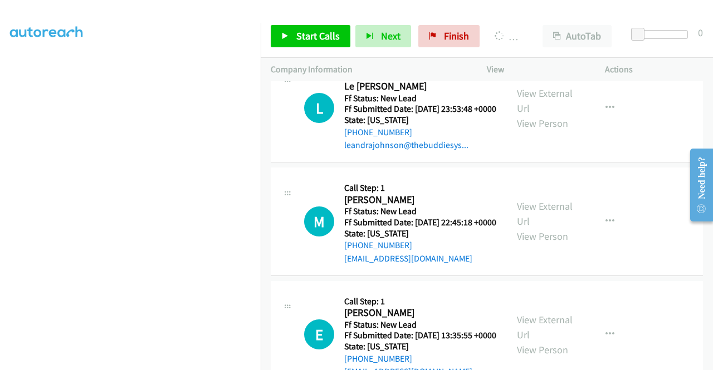
scroll to position [3166, 0]
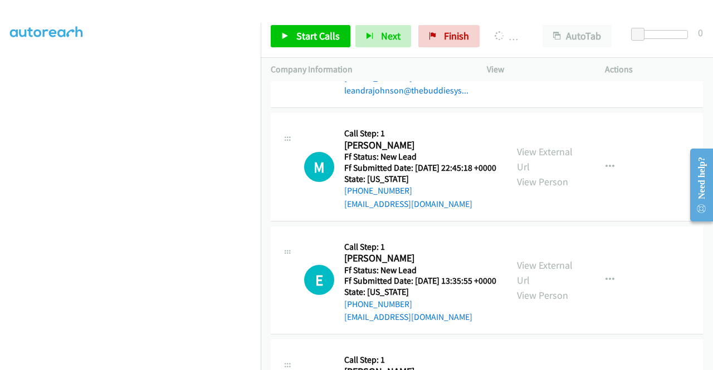
click at [537, 60] on link "View External Url" at bounding box center [545, 46] width 56 height 28
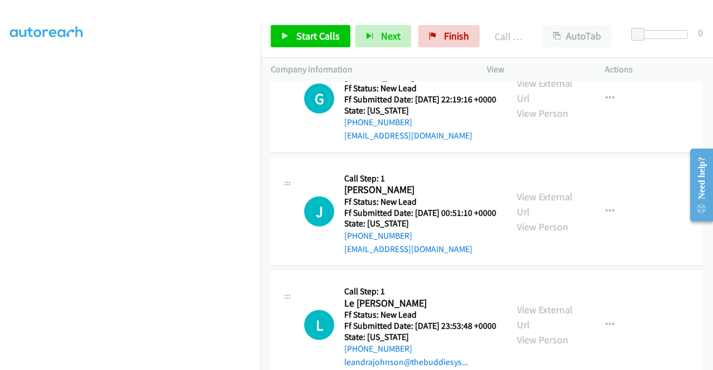
scroll to position [2912, 0]
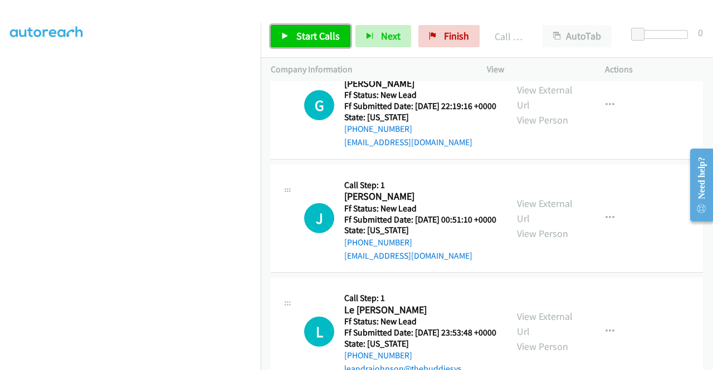
click at [302, 40] on span "Start Calls" at bounding box center [317, 36] width 43 height 13
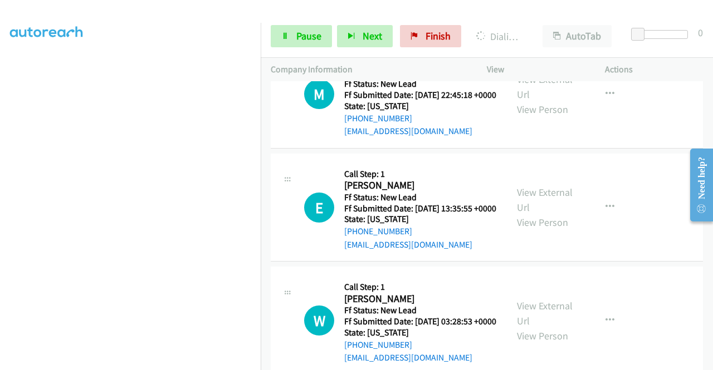
scroll to position [3357, 0]
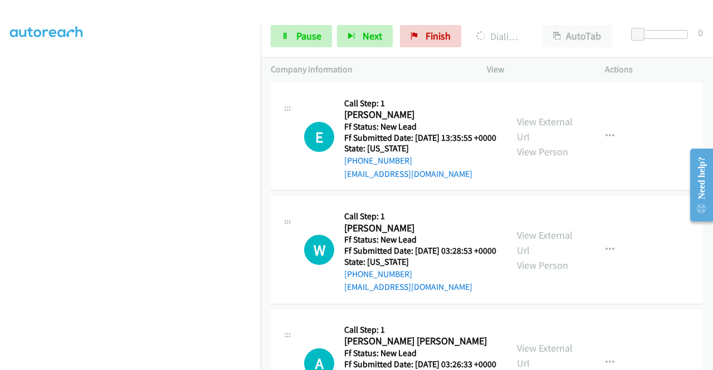
click at [541, 30] on link "View External Url" at bounding box center [545, 16] width 56 height 28
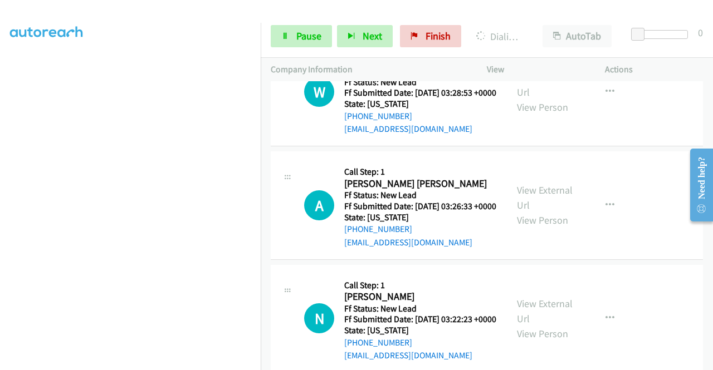
scroll to position [3580, 0]
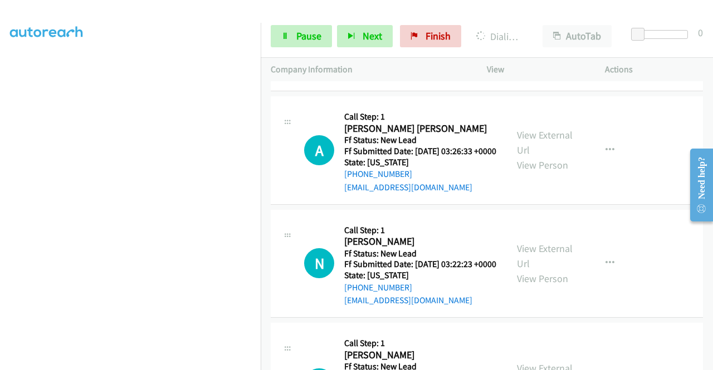
scroll to position [3636, 0]
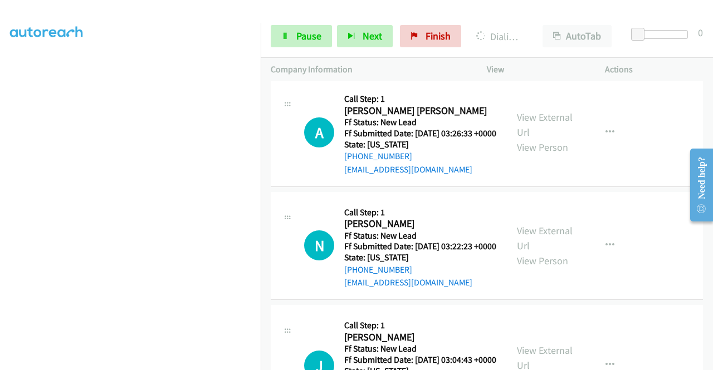
click at [530, 26] on link "View External Url" at bounding box center [545, 12] width 56 height 28
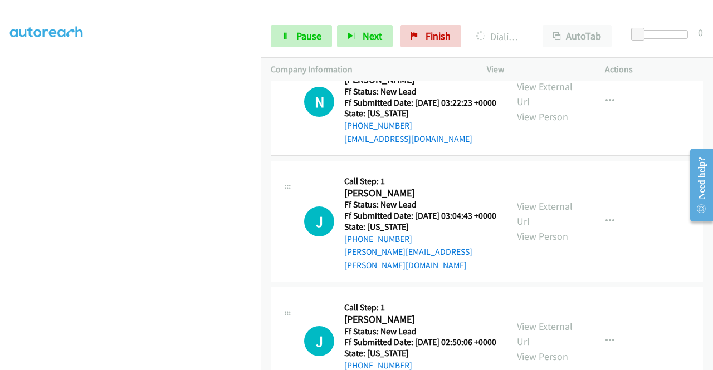
scroll to position [3803, 0]
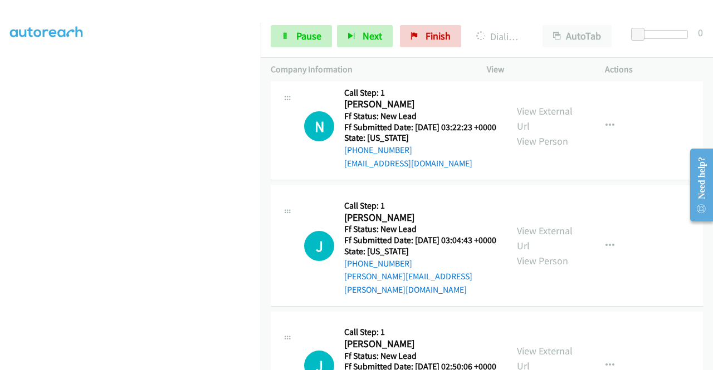
click at [547, 19] on link "View External Url" at bounding box center [545, 6] width 56 height 28
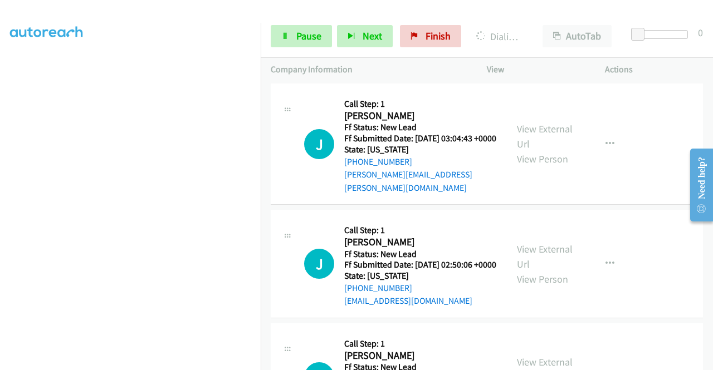
scroll to position [3914, 0]
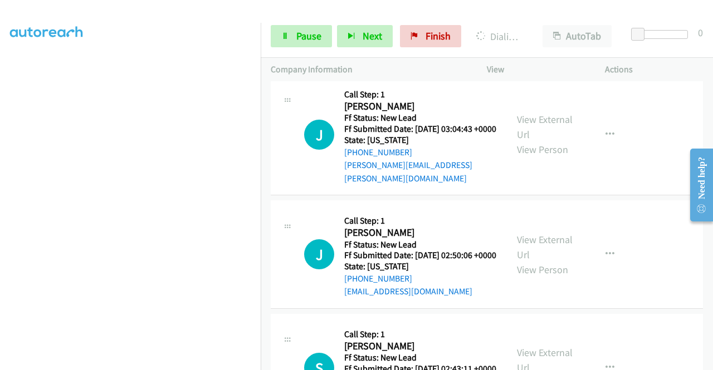
click at [552, 21] on link "View External Url" at bounding box center [545, 7] width 56 height 28
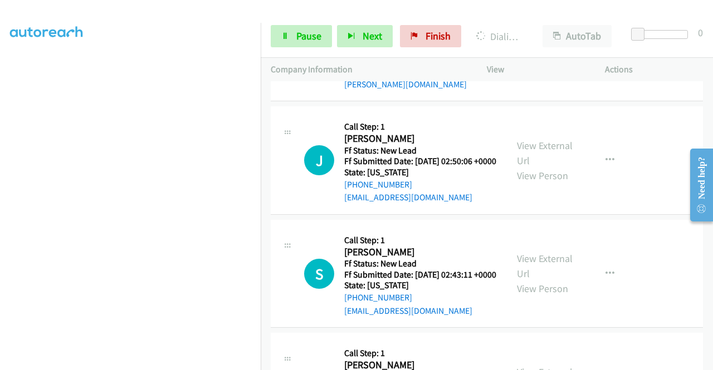
scroll to position [4026, 0]
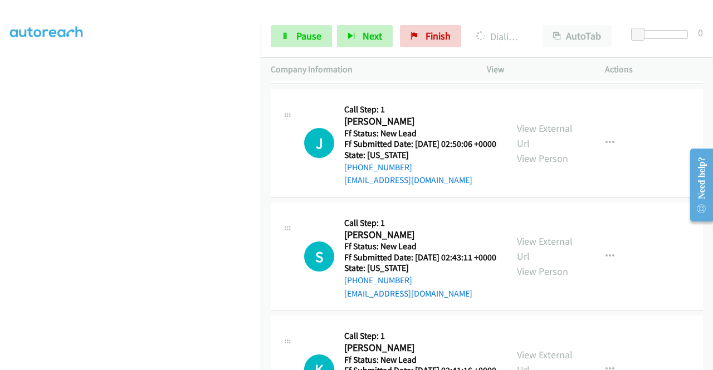
click at [555, 30] on link "View External Url" at bounding box center [545, 16] width 56 height 28
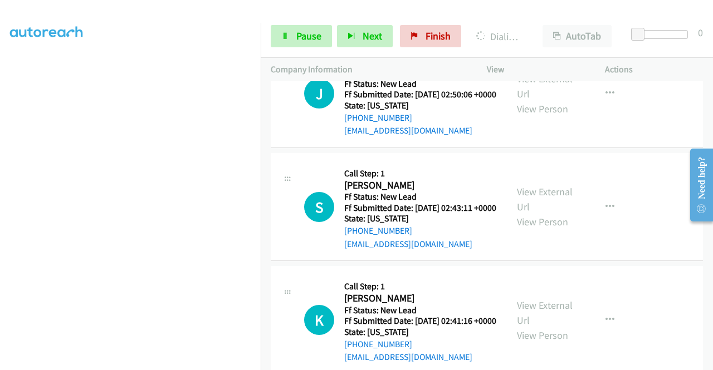
scroll to position [4137, 0]
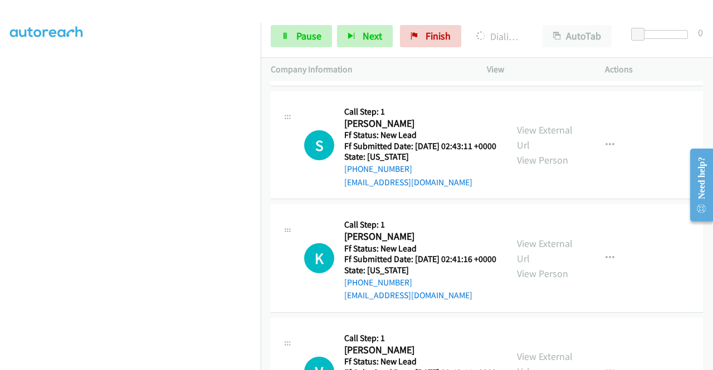
click at [543, 38] on link "View External Url" at bounding box center [545, 25] width 56 height 28
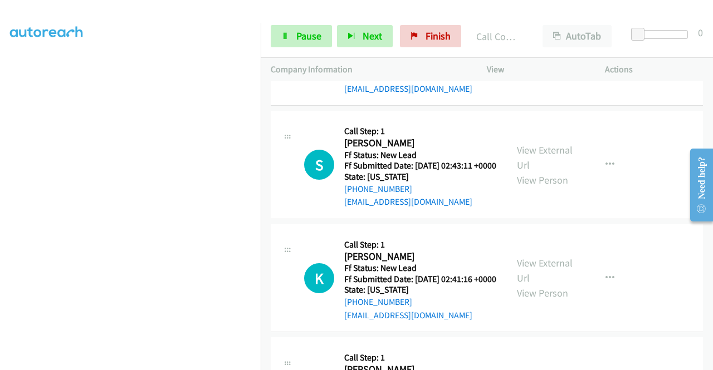
scroll to position [4217, 0]
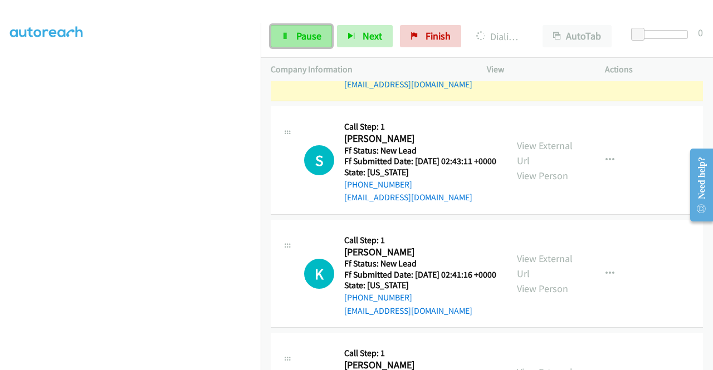
click at [323, 33] on link "Pause" at bounding box center [301, 36] width 61 height 22
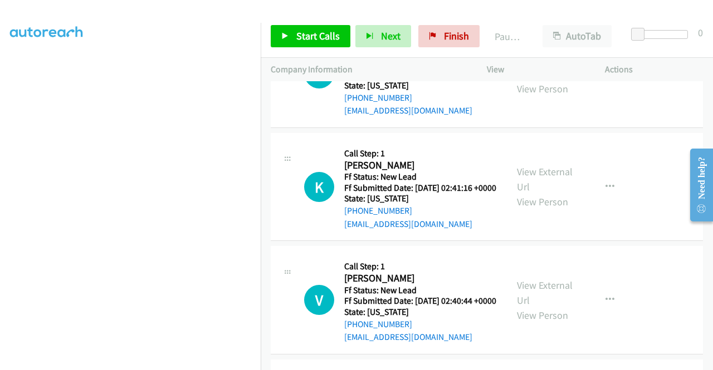
scroll to position [4272, 0]
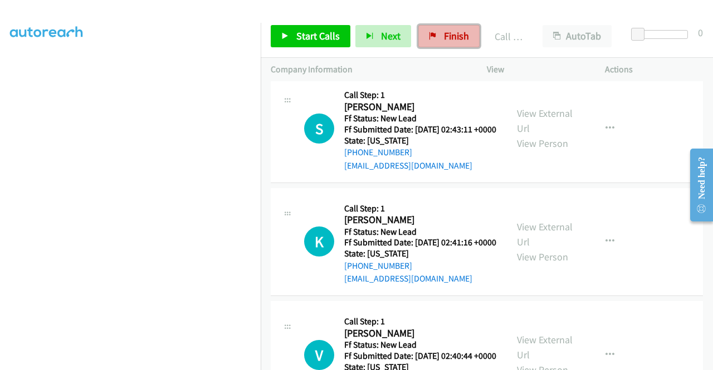
click at [451, 33] on span "Finish" at bounding box center [456, 36] width 25 height 13
